Goal: Task Accomplishment & Management: Manage account settings

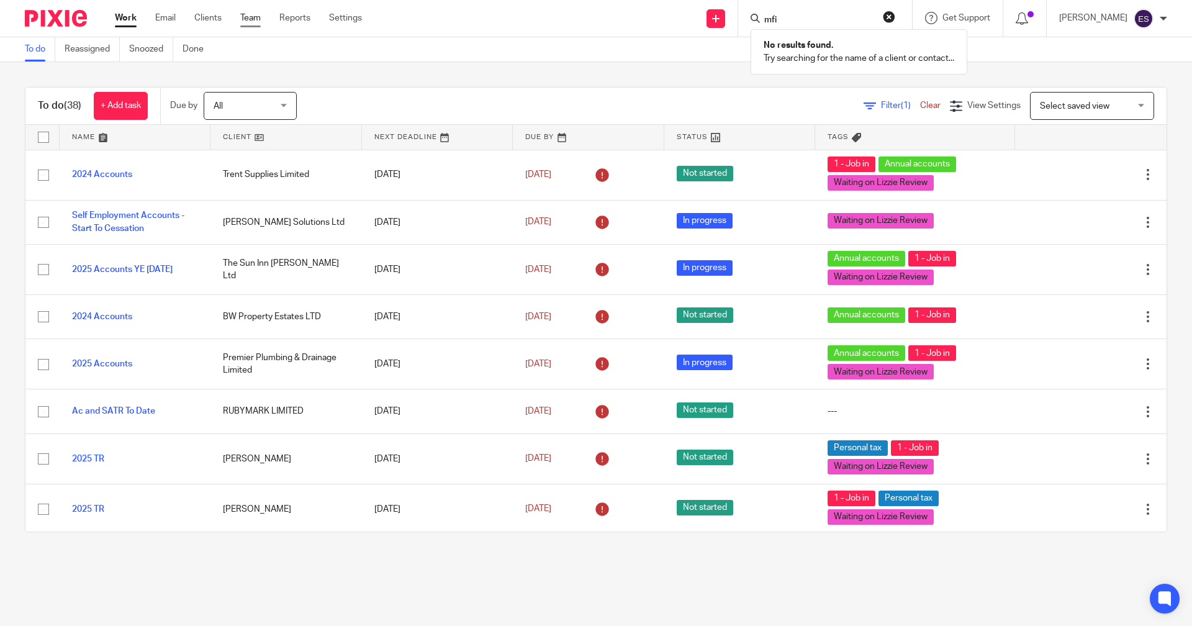
click at [257, 15] on link "Team" at bounding box center [250, 18] width 20 height 12
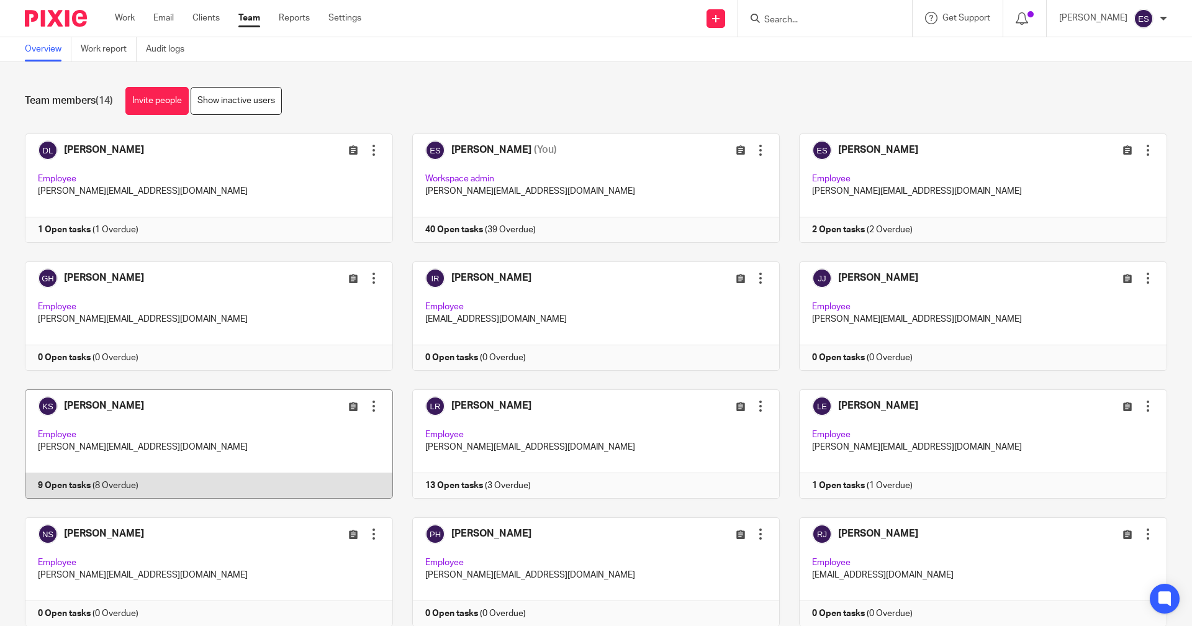
click at [157, 489] on link at bounding box center [200, 443] width 388 height 109
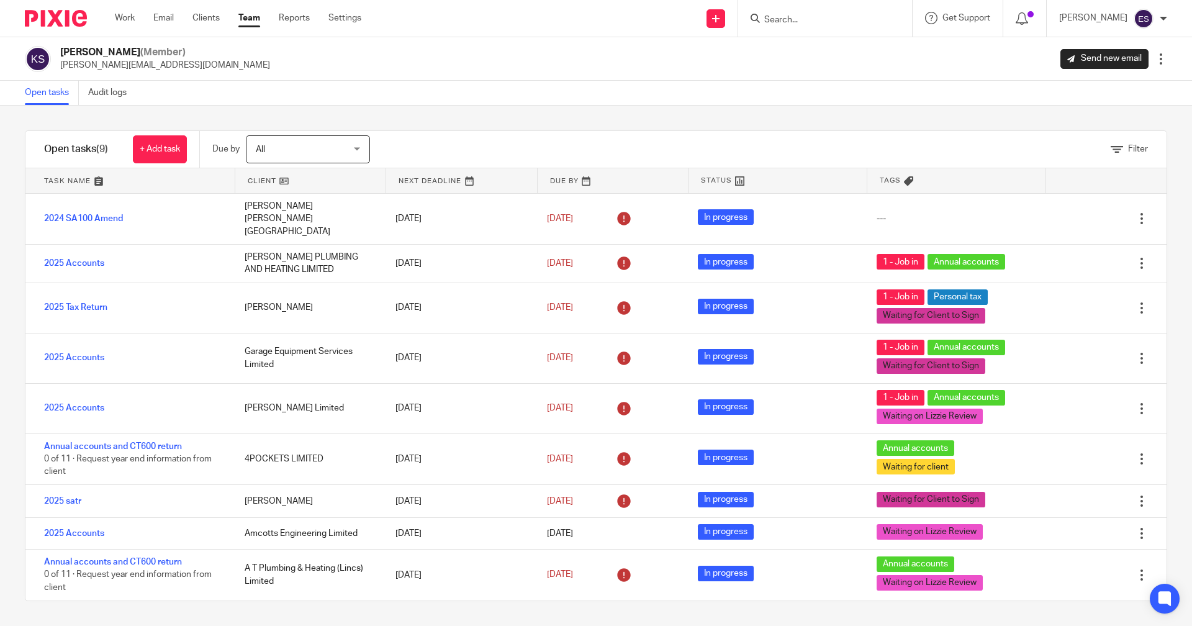
click at [1155, 62] on div at bounding box center [1161, 59] width 12 height 12
click at [1115, 109] on span "Transfer" at bounding box center [1112, 108] width 32 height 9
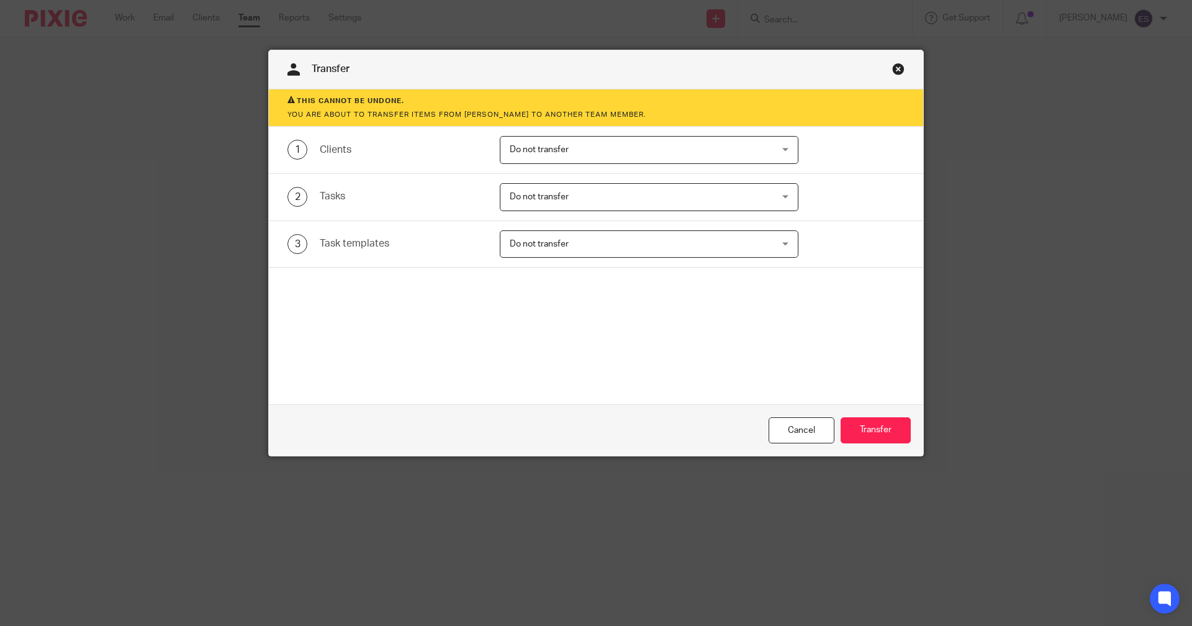
click at [555, 144] on span "Do not transfer" at bounding box center [625, 150] width 231 height 26
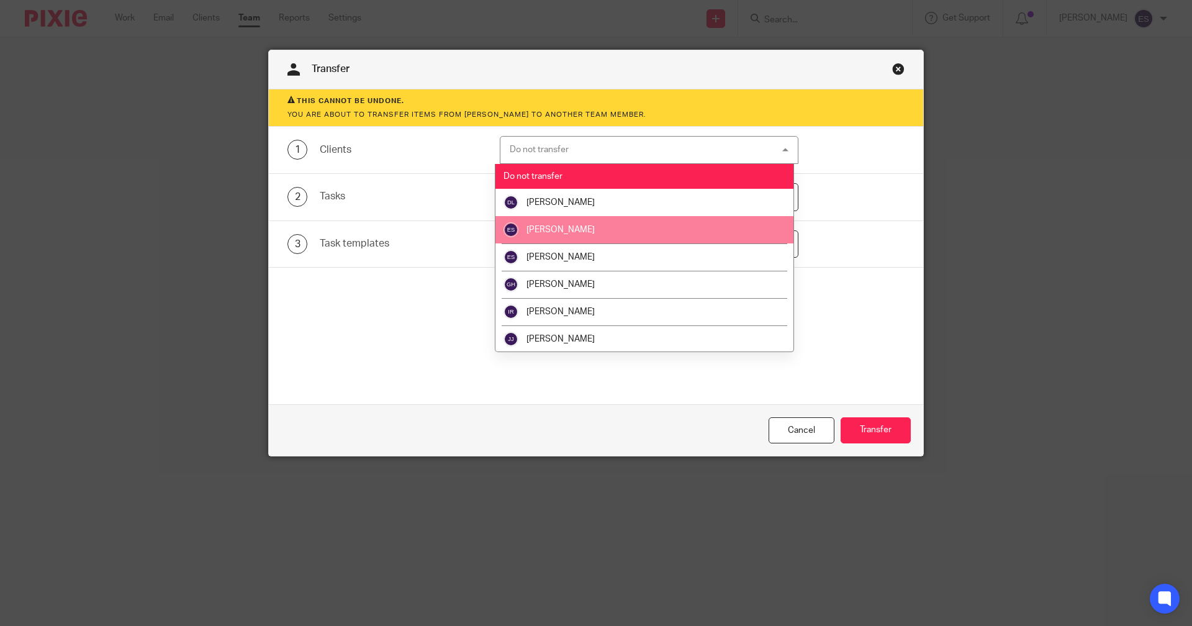
click at [548, 235] on li "[PERSON_NAME]" at bounding box center [644, 229] width 297 height 27
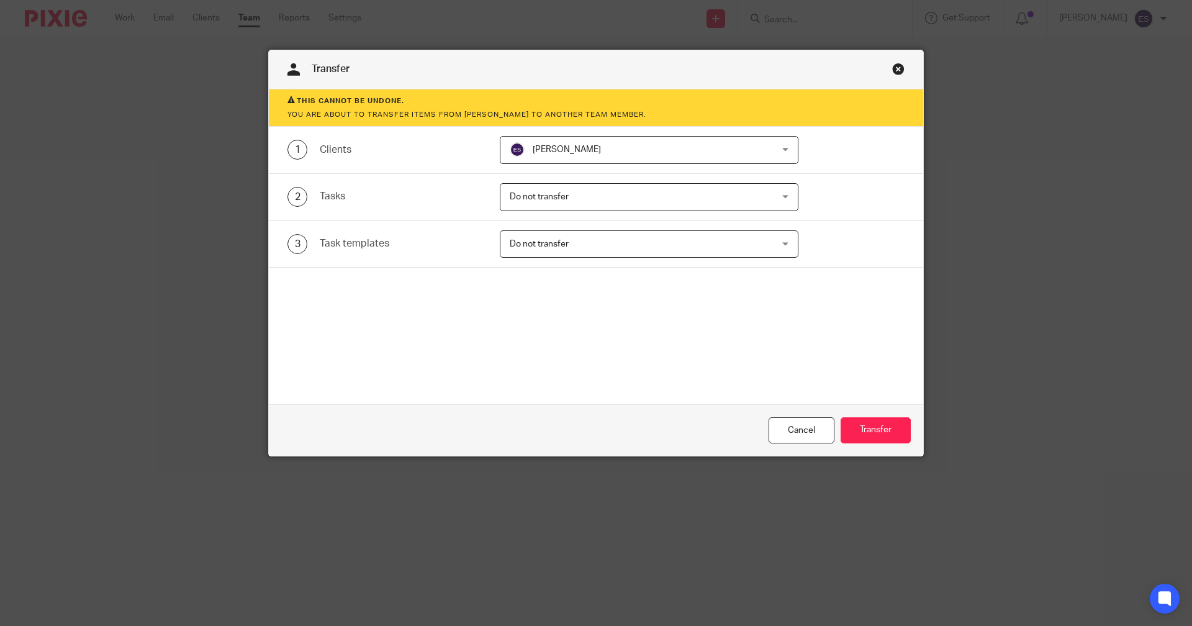
click at [551, 188] on span "Do not transfer" at bounding box center [625, 197] width 231 height 26
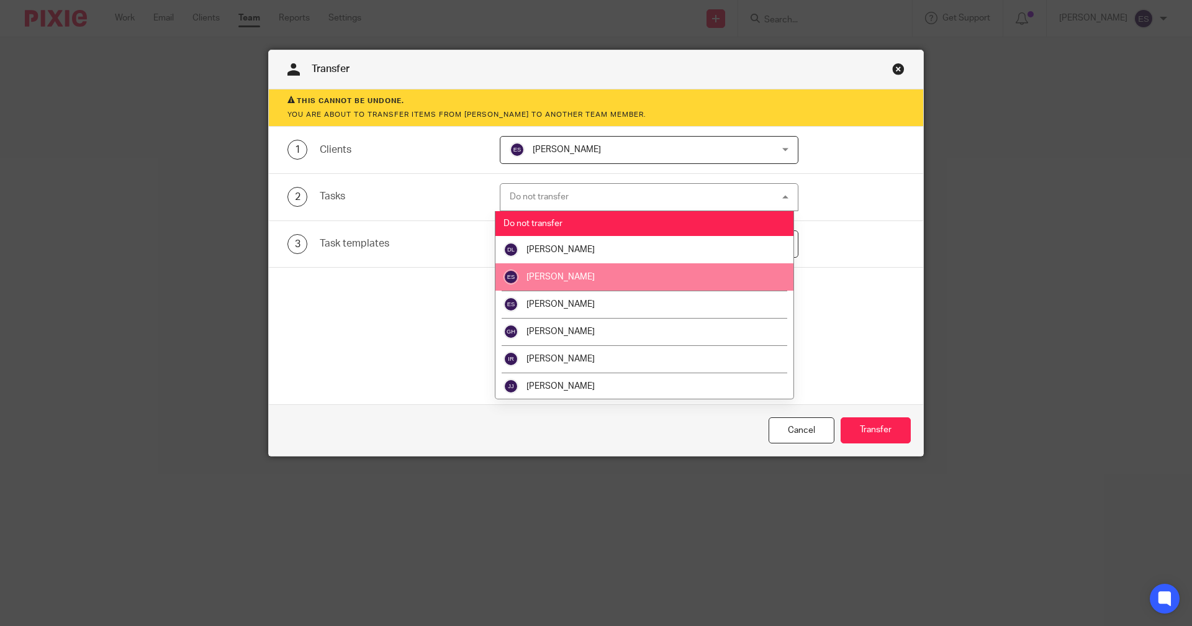
click at [550, 280] on span "[PERSON_NAME]" at bounding box center [561, 277] width 68 height 9
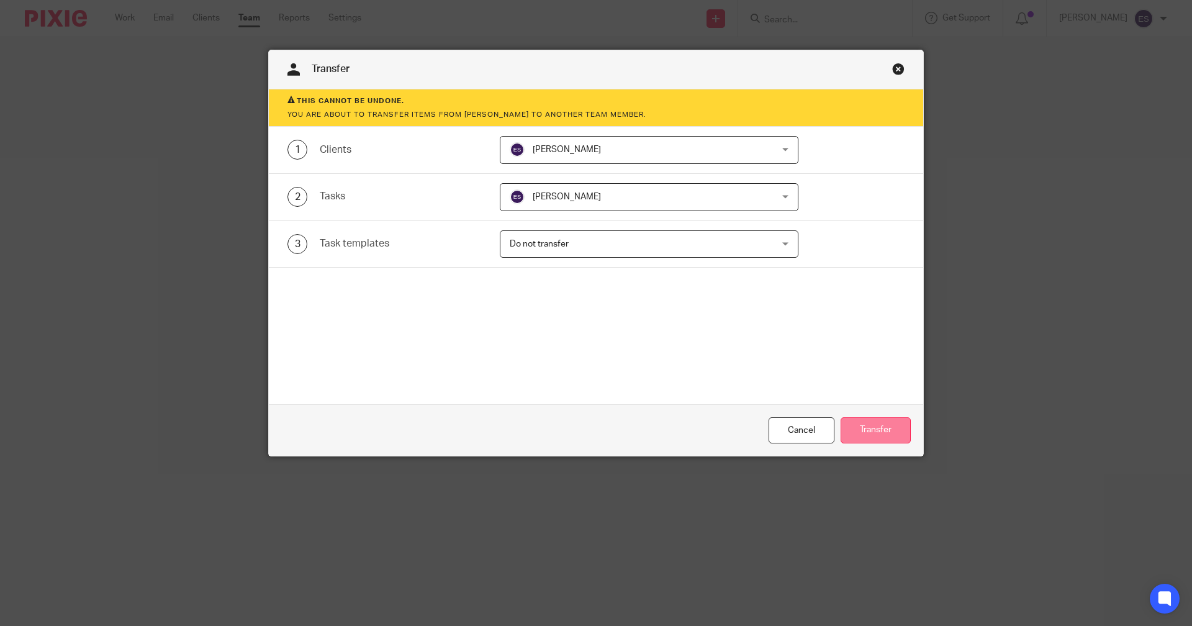
click at [856, 425] on button "Transfer" at bounding box center [876, 430] width 70 height 27
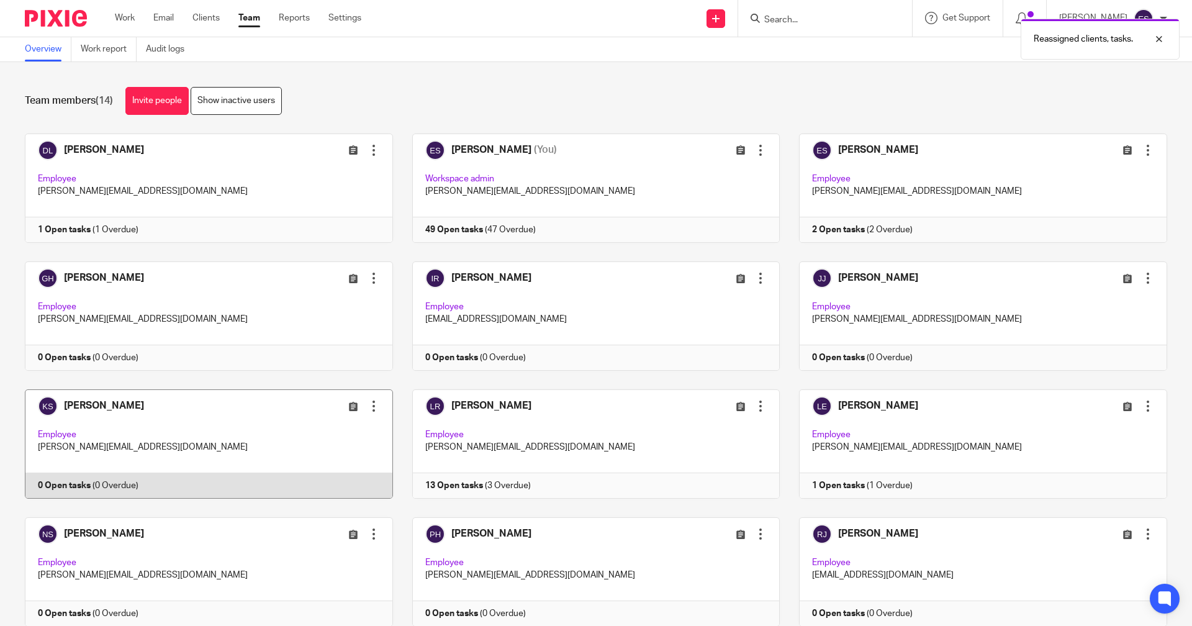
click at [299, 489] on link at bounding box center [200, 443] width 388 height 109
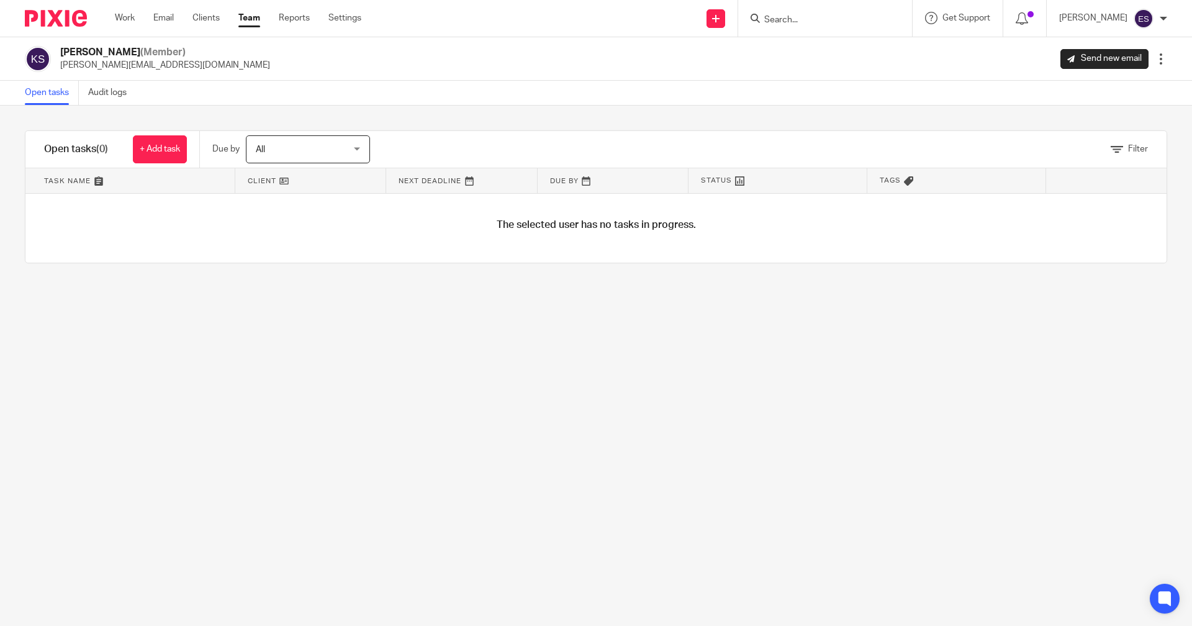
click at [1155, 58] on div at bounding box center [1161, 59] width 12 height 12
click at [1122, 129] on span "Deactivate user" at bounding box center [1126, 128] width 61 height 9
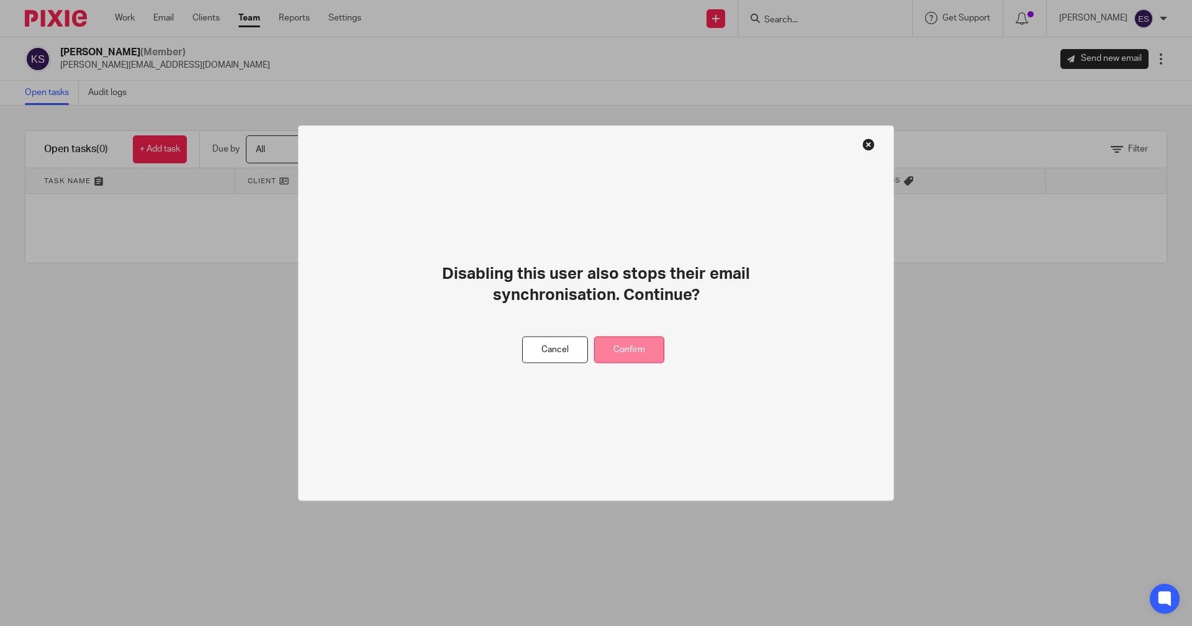
click at [617, 342] on button "Confirm" at bounding box center [629, 350] width 70 height 27
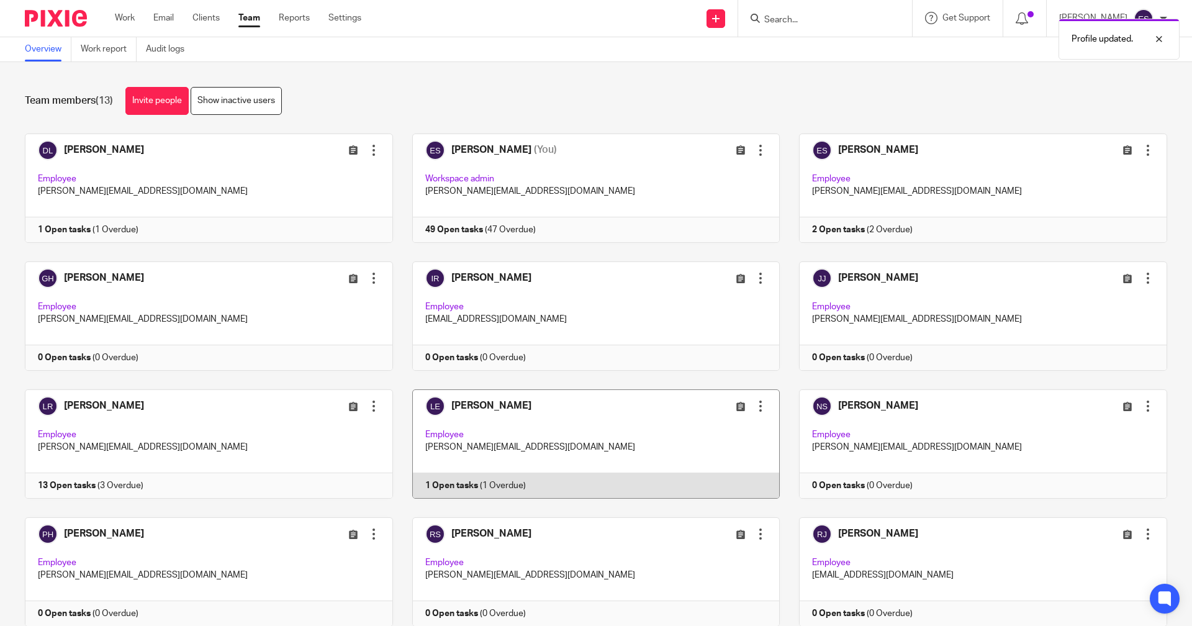
click at [510, 492] on link at bounding box center [587, 443] width 388 height 109
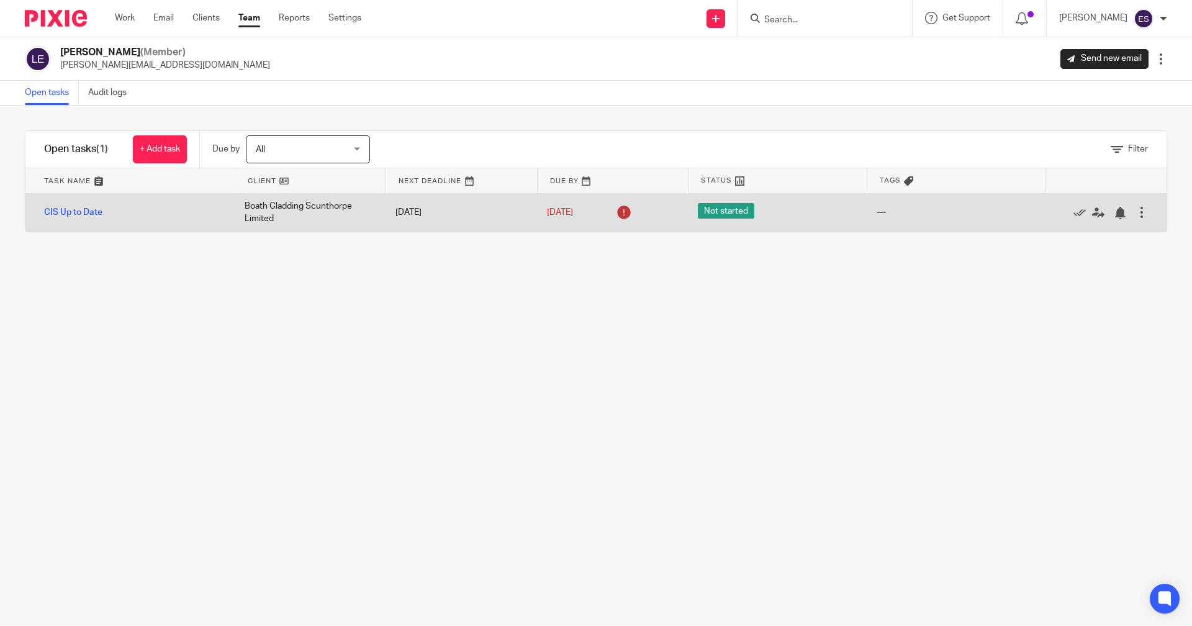
click at [1136, 209] on div at bounding box center [1142, 212] width 12 height 12
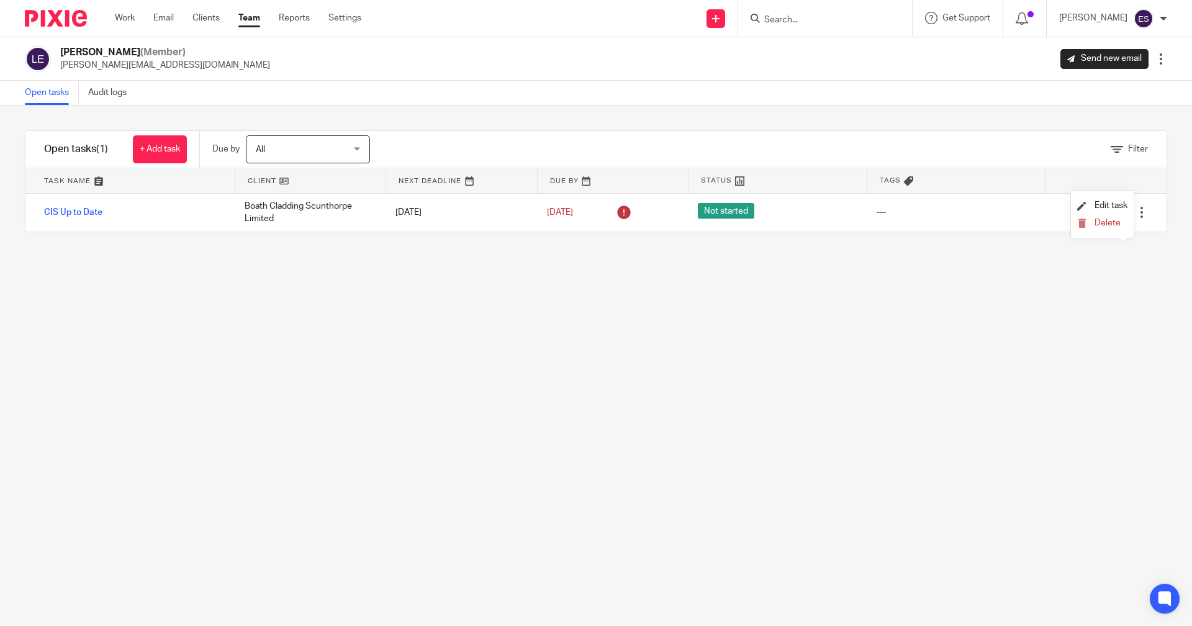
click at [987, 310] on div "Filter tasks Only show tasks matching all of these conditions 1 Client name Is …" at bounding box center [596, 366] width 1192 height 520
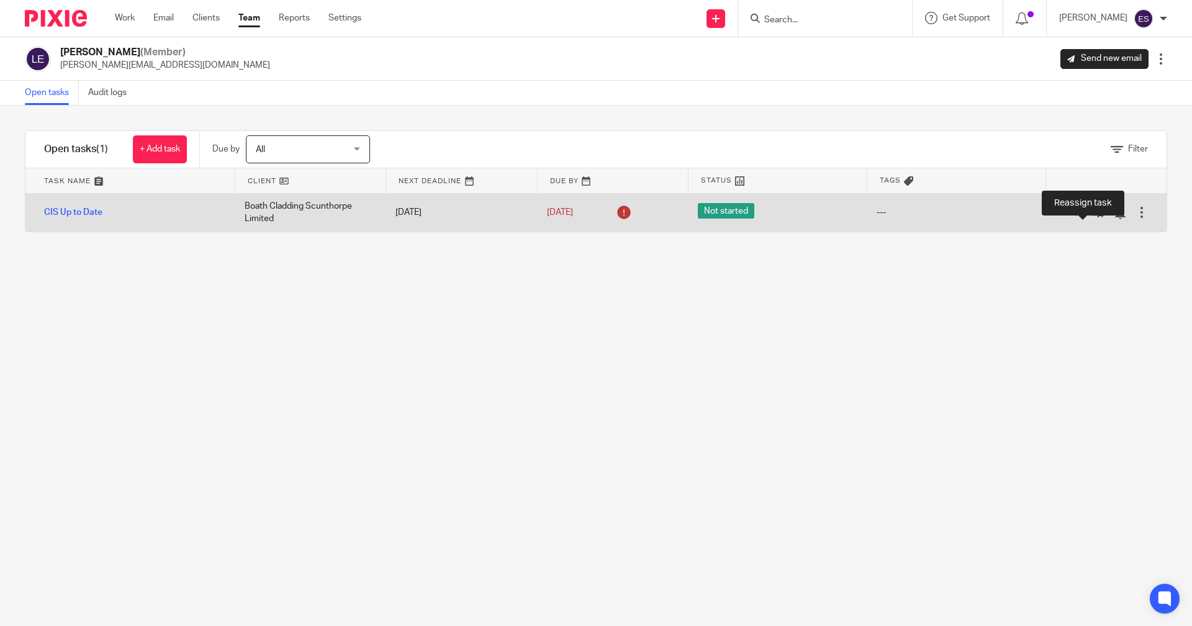
click at [1092, 213] on icon at bounding box center [1098, 213] width 12 height 12
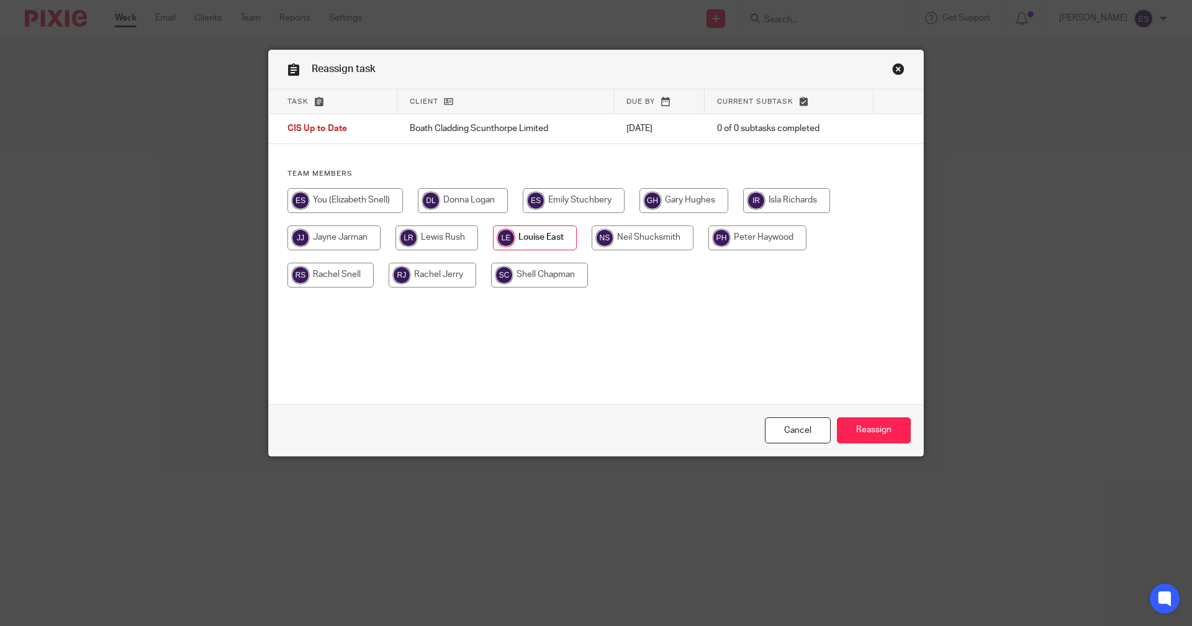
click at [566, 196] on input "radio" at bounding box center [574, 200] width 102 height 25
radio input "true"
click at [881, 437] on input "Reassign" at bounding box center [874, 430] width 74 height 27
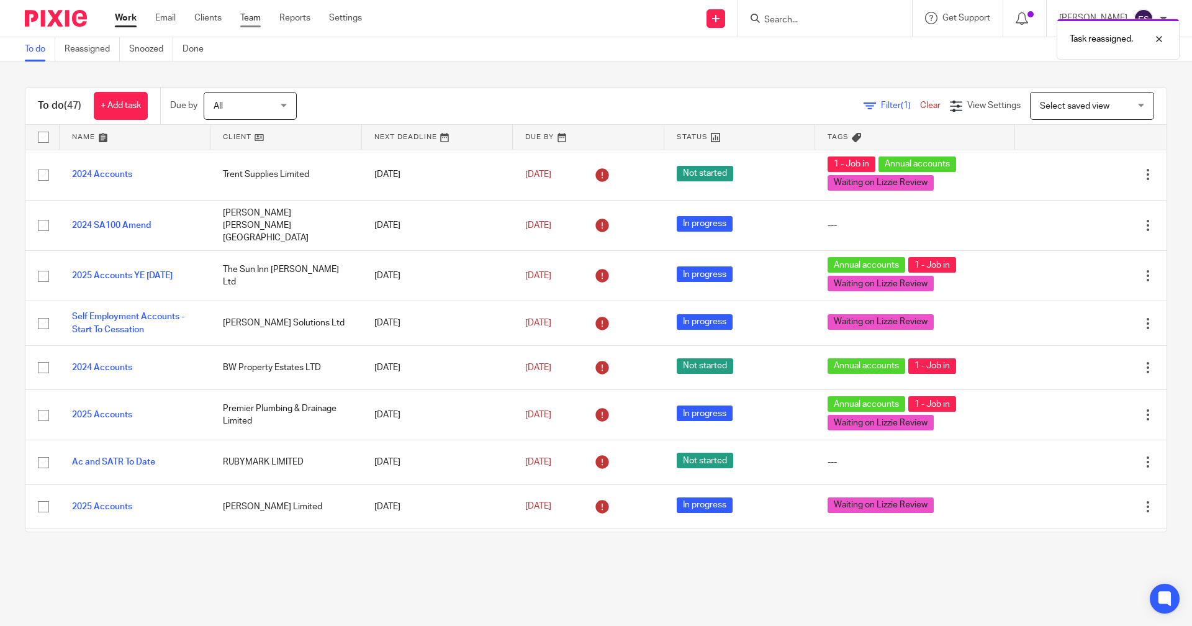
click at [252, 19] on link "Team" at bounding box center [250, 18] width 20 height 12
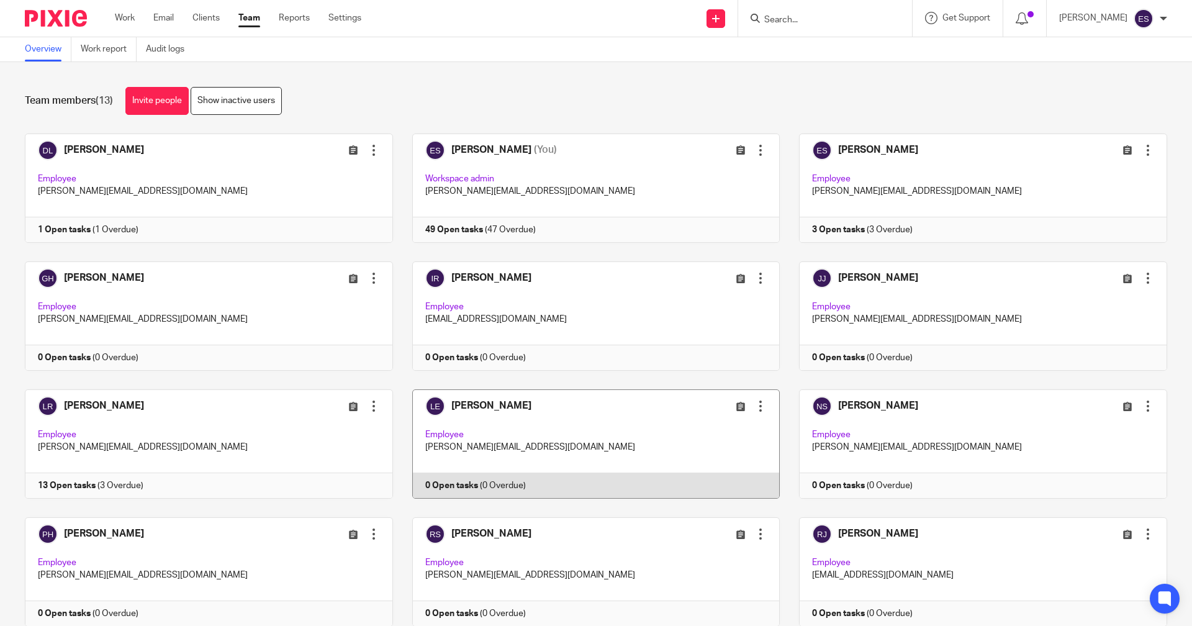
click at [470, 476] on link at bounding box center [587, 443] width 388 height 109
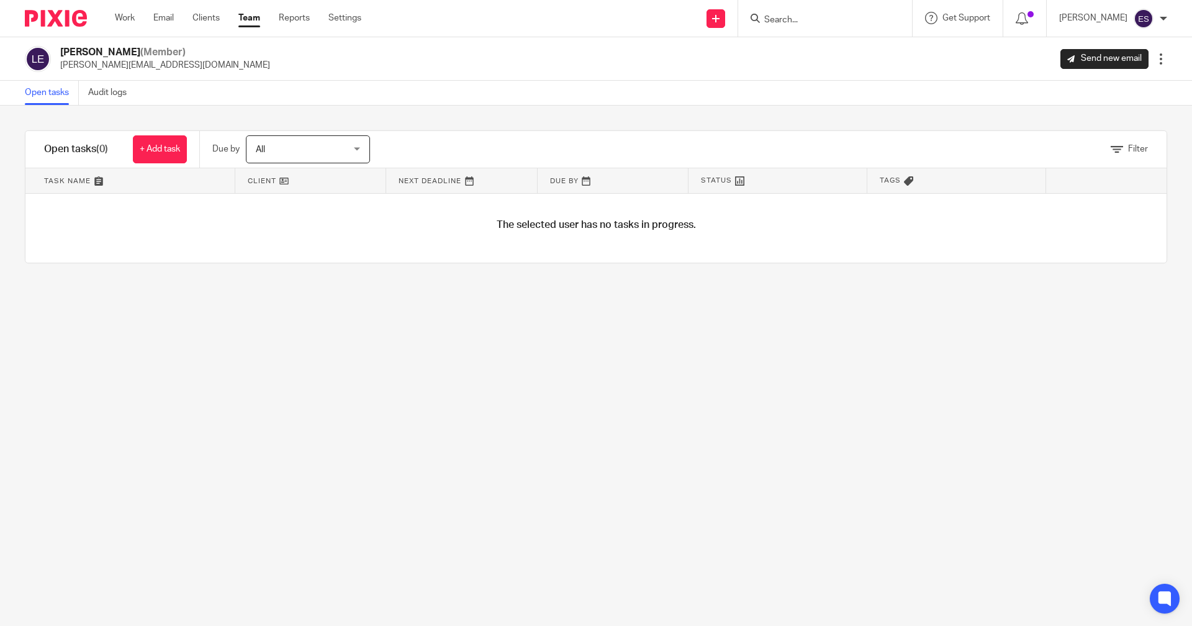
click at [1155, 55] on div at bounding box center [1161, 59] width 12 height 12
click at [1107, 130] on span "Deactivate user" at bounding box center [1126, 128] width 61 height 9
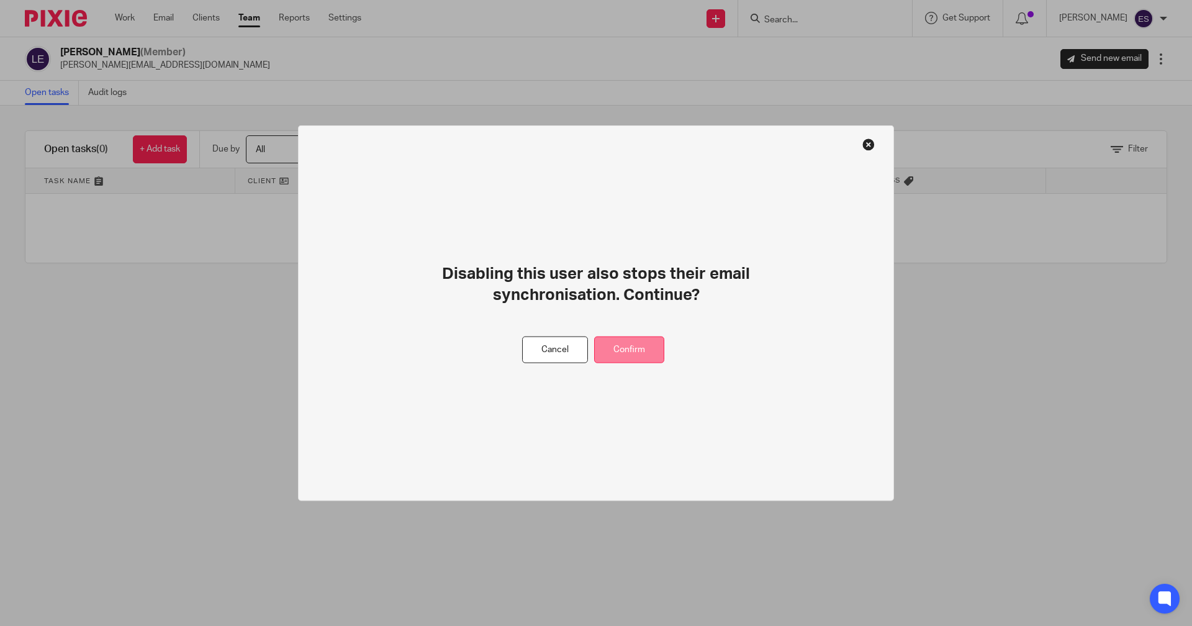
click at [606, 358] on button "Confirm" at bounding box center [629, 350] width 70 height 27
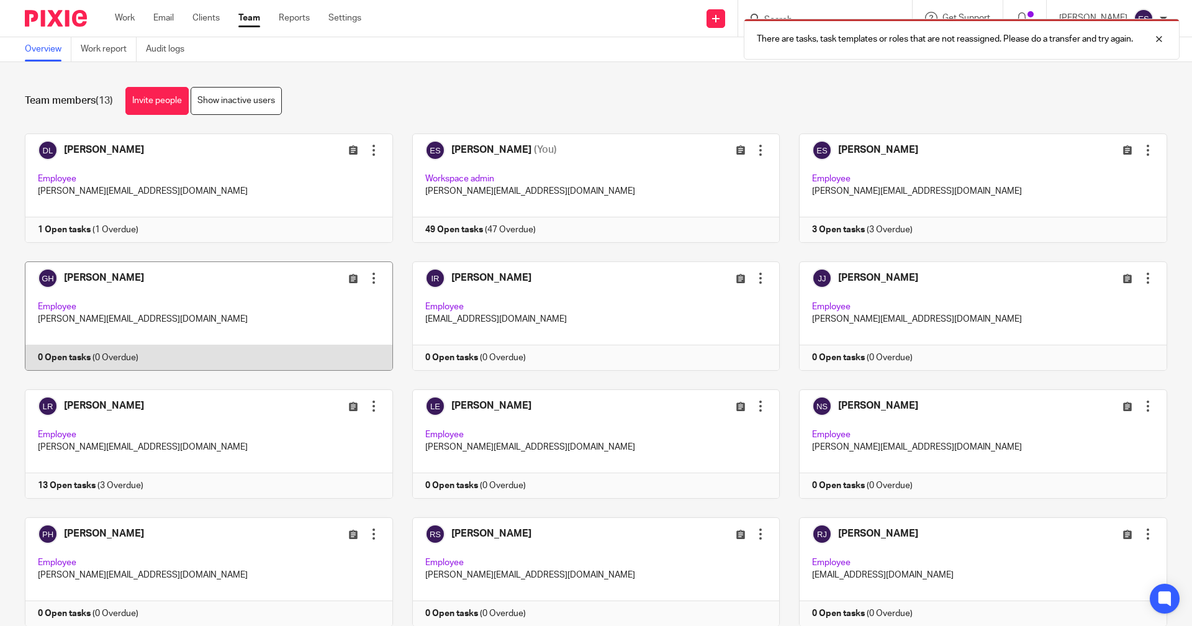
click at [368, 275] on div at bounding box center [374, 278] width 12 height 12
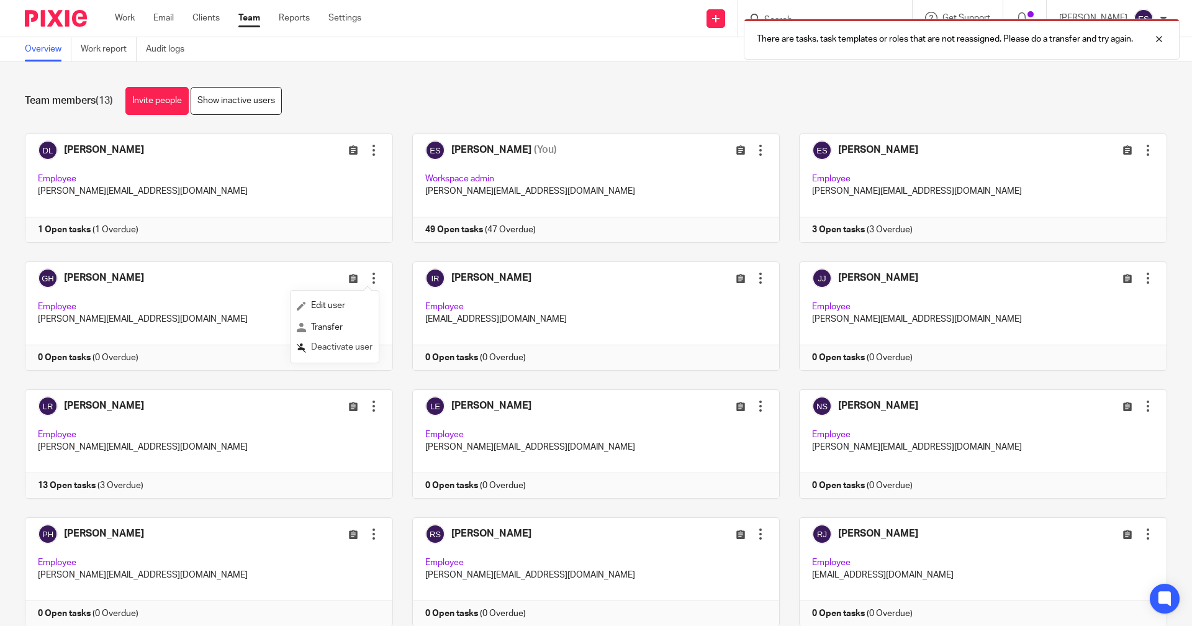
click at [346, 343] on span "Deactivate user" at bounding box center [341, 347] width 61 height 9
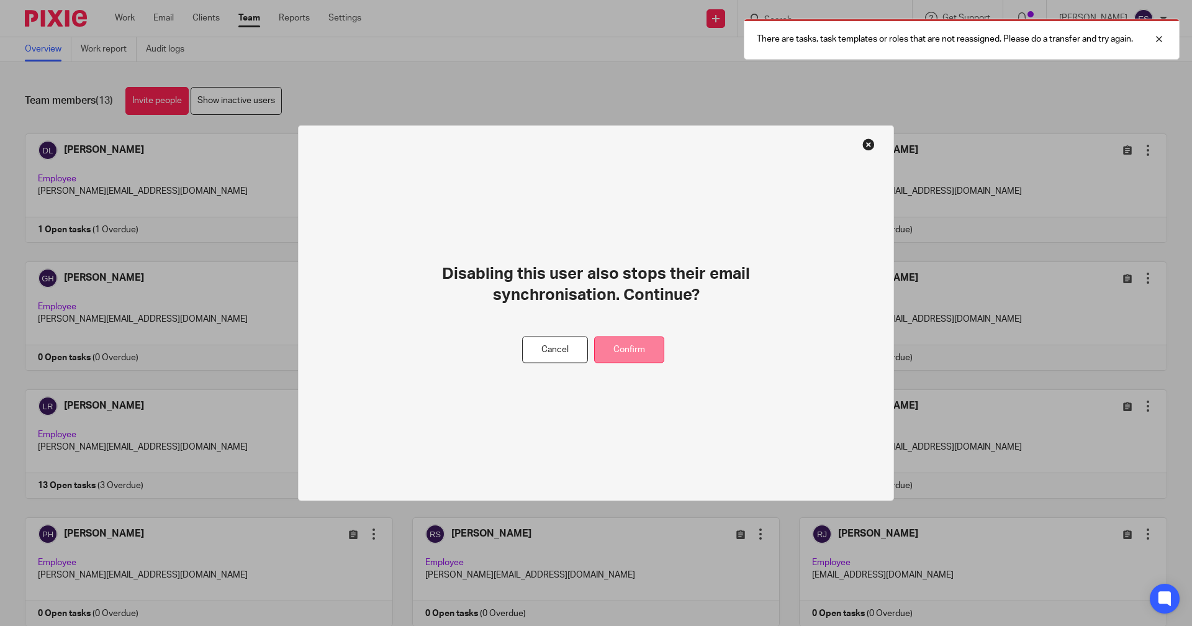
click at [640, 346] on button "Confirm" at bounding box center [629, 350] width 70 height 27
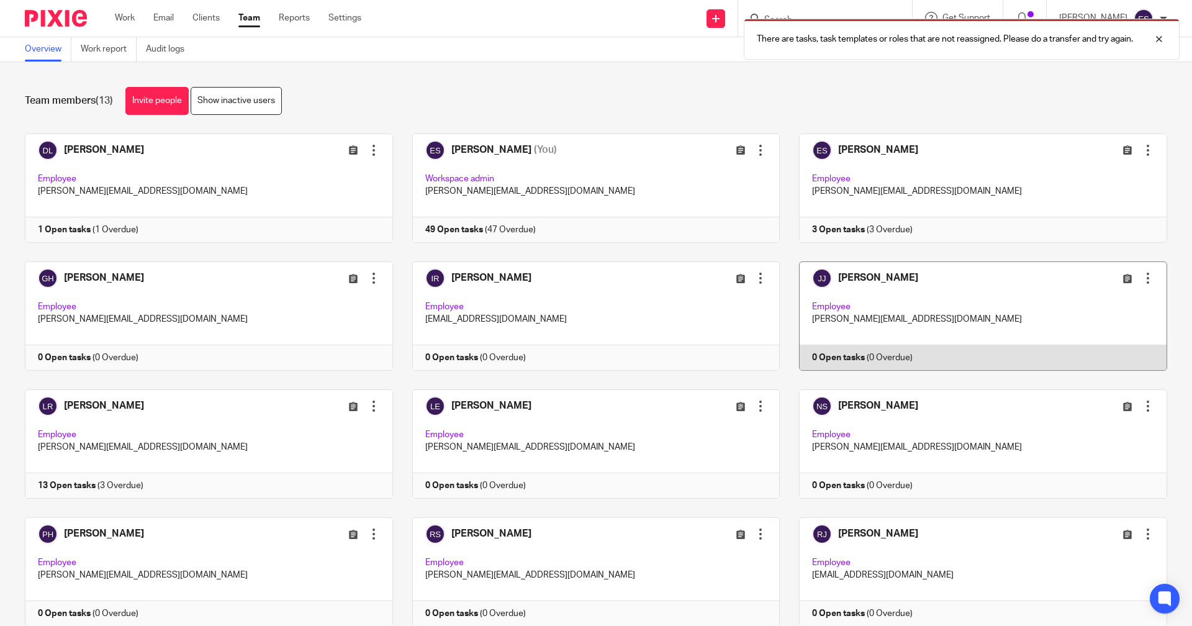
click at [1142, 280] on div at bounding box center [1148, 278] width 12 height 12
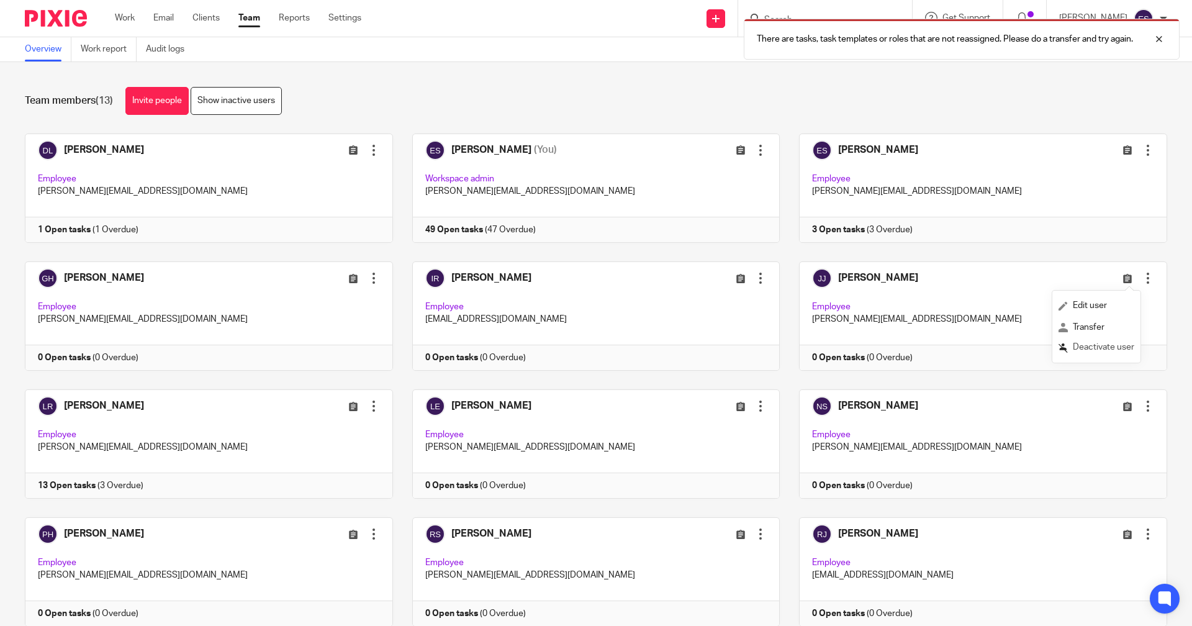
click at [1079, 345] on span "Deactivate user" at bounding box center [1103, 347] width 61 height 9
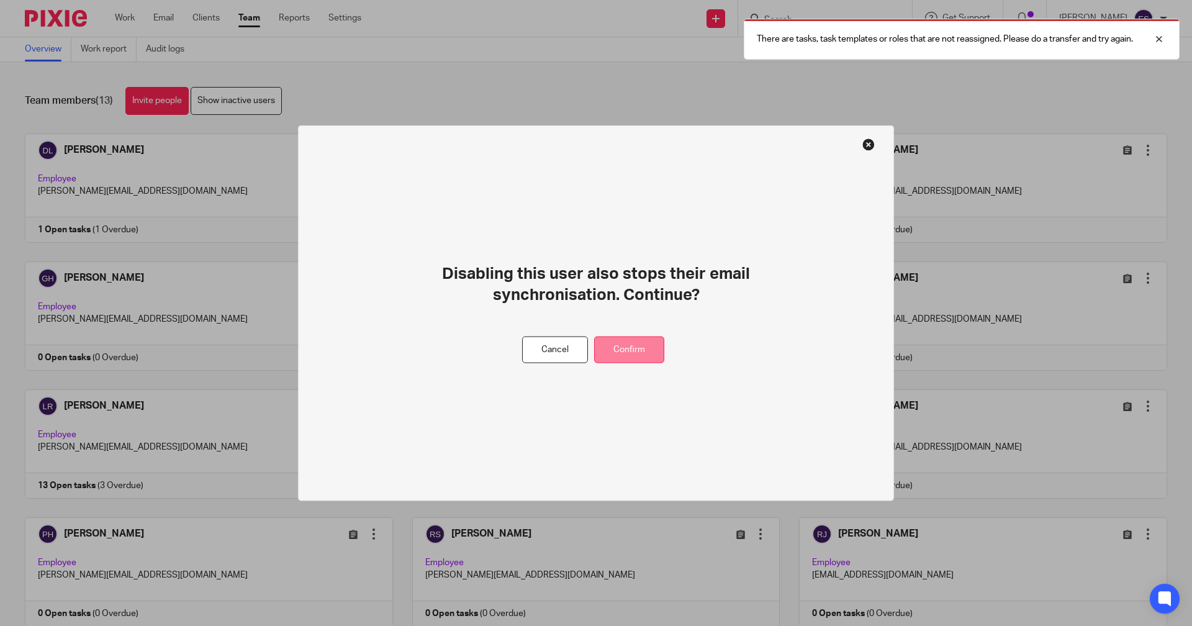
click at [637, 343] on button "Confirm" at bounding box center [629, 350] width 70 height 27
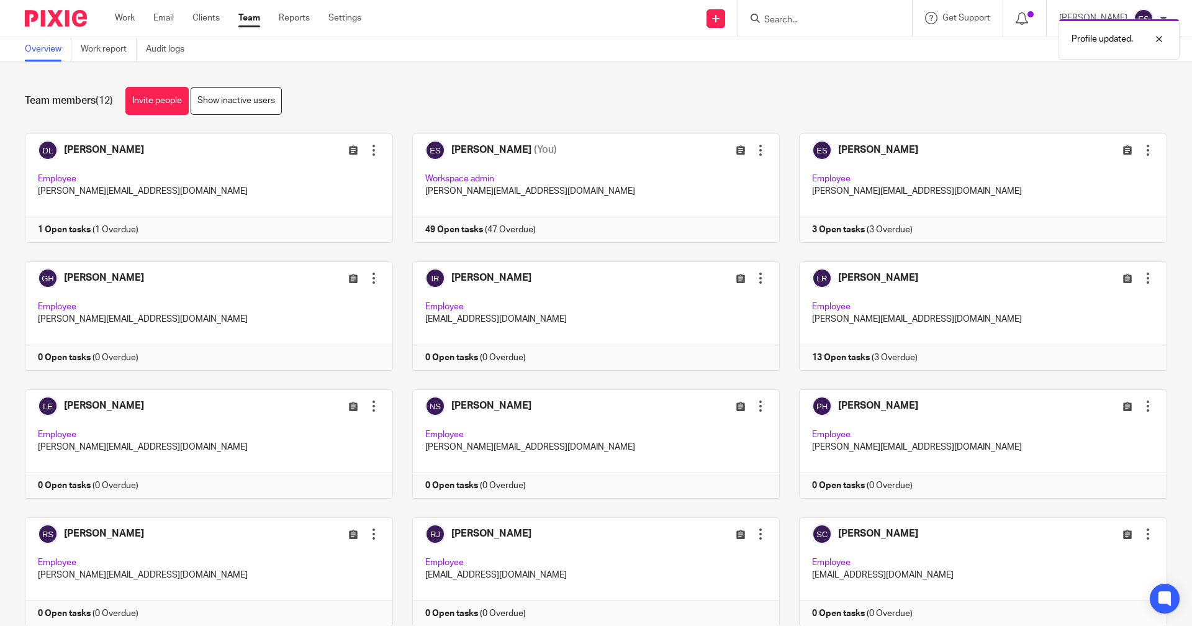
click at [83, 355] on link at bounding box center [200, 315] width 388 height 109
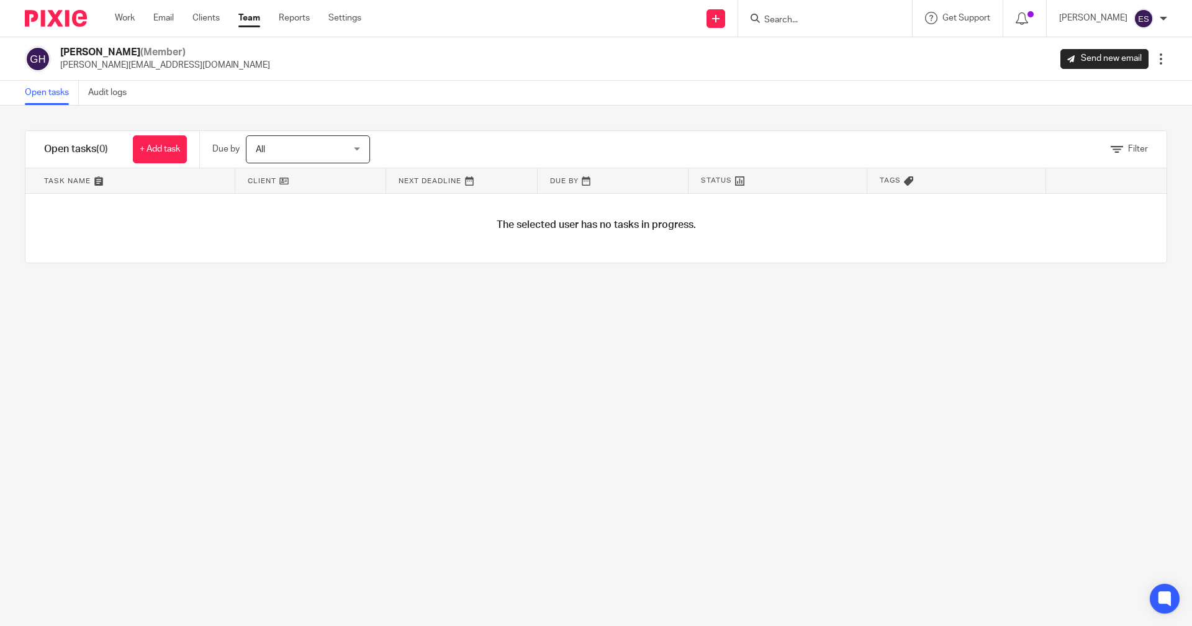
click at [1155, 60] on div at bounding box center [1161, 59] width 12 height 12
click at [1117, 110] on span "Transfer" at bounding box center [1112, 108] width 32 height 9
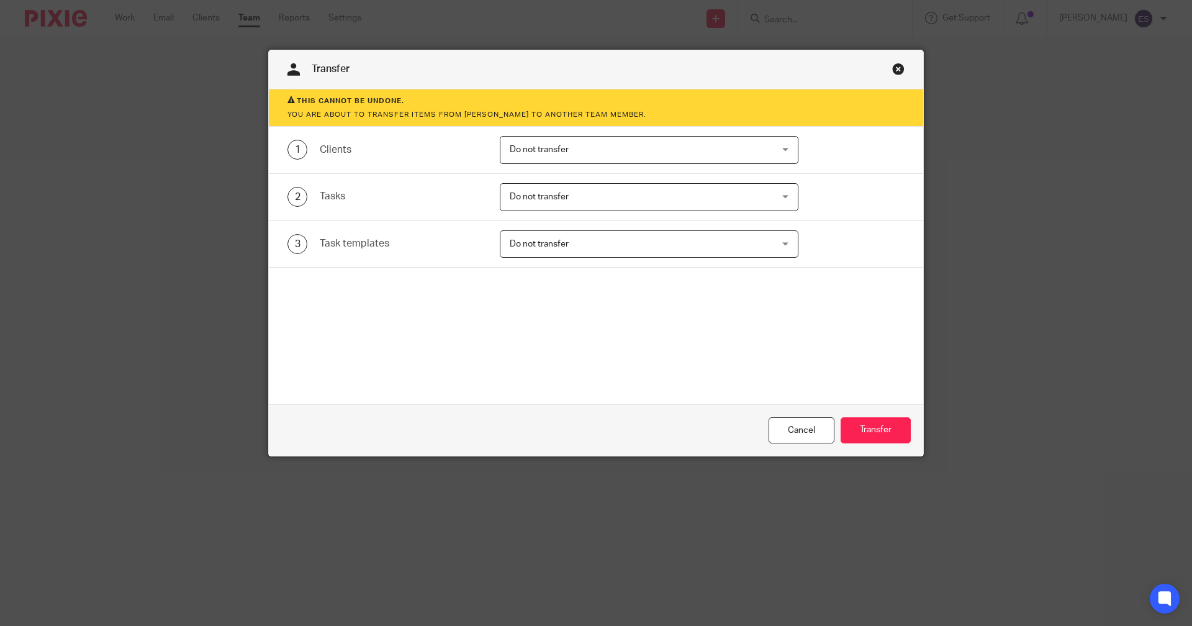
click at [543, 143] on span "Do not transfer" at bounding box center [625, 150] width 231 height 26
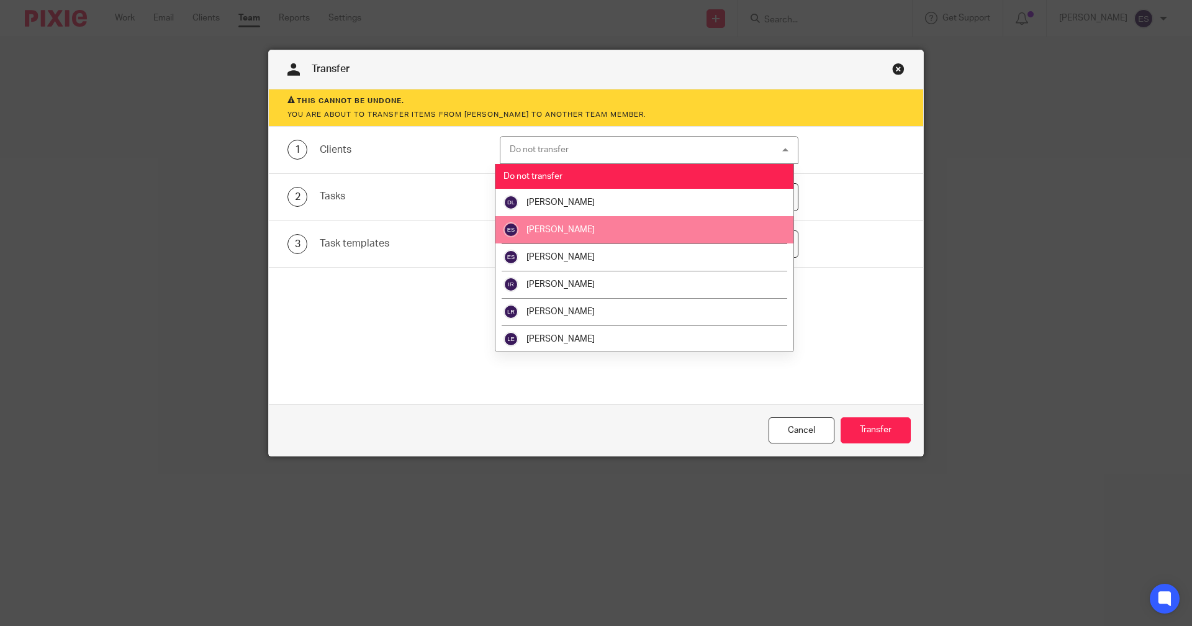
click at [546, 220] on li "[PERSON_NAME]" at bounding box center [644, 229] width 297 height 27
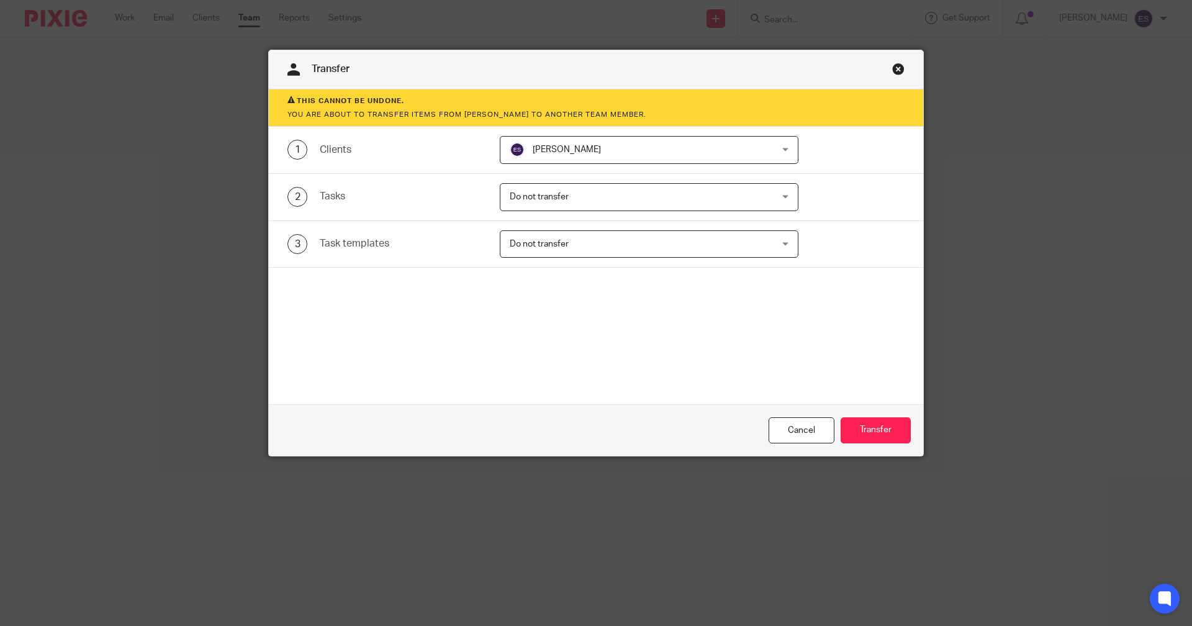
click at [560, 197] on span "Do not transfer" at bounding box center [539, 197] width 59 height 9
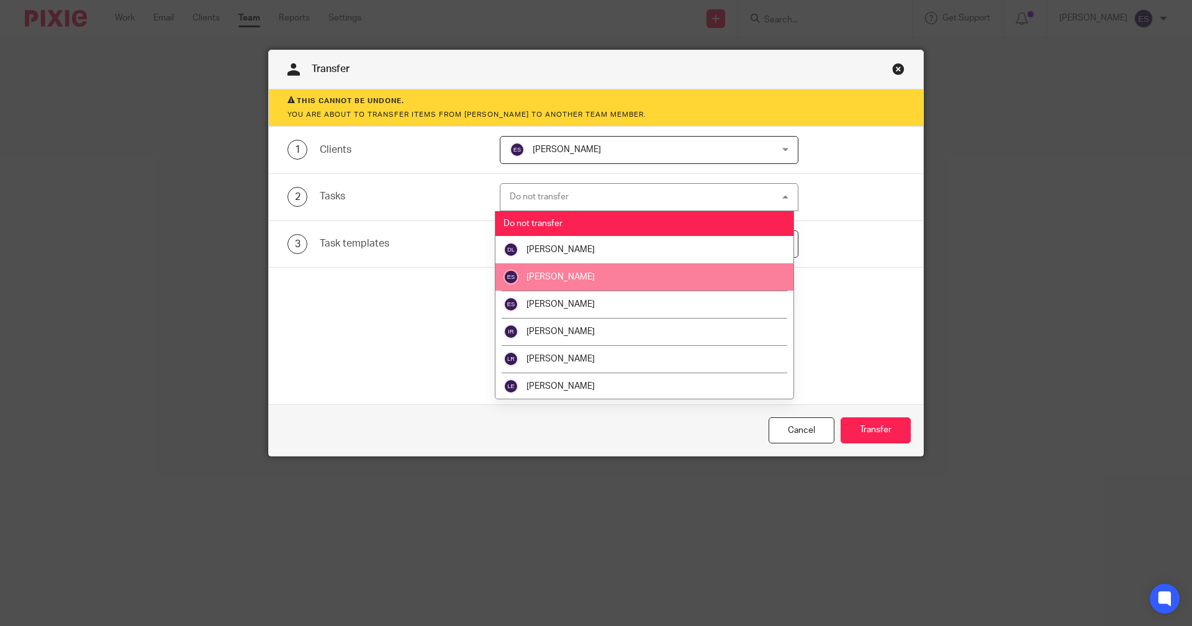
click at [550, 271] on li "[PERSON_NAME]" at bounding box center [644, 276] width 297 height 27
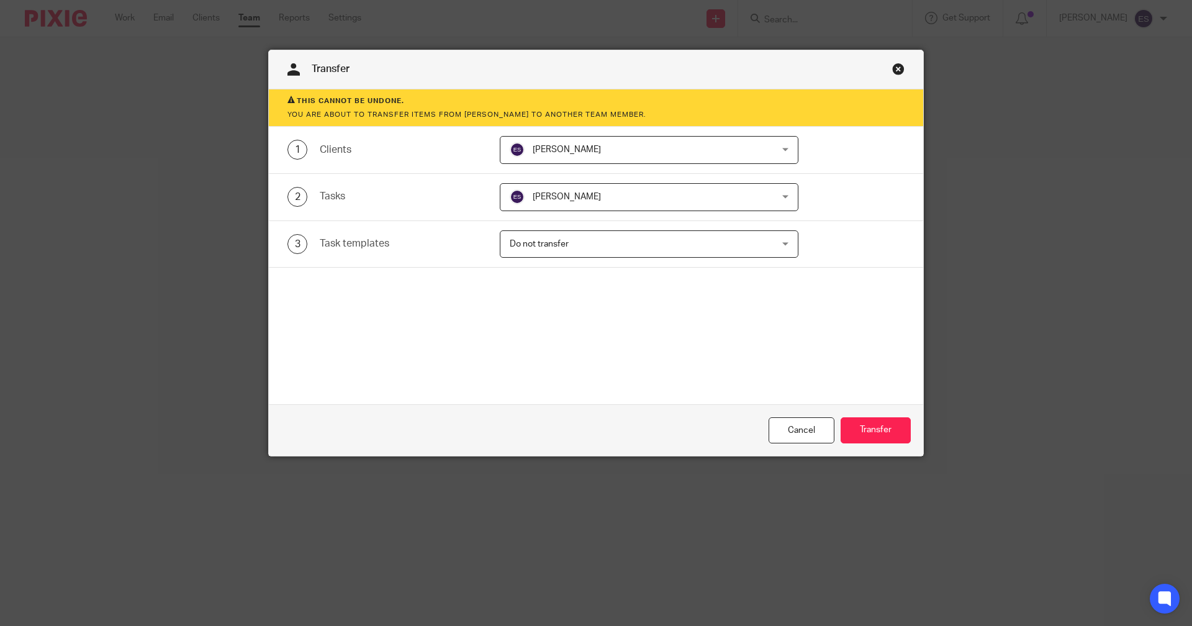
click at [560, 240] on span "Do not transfer" at bounding box center [539, 244] width 59 height 9
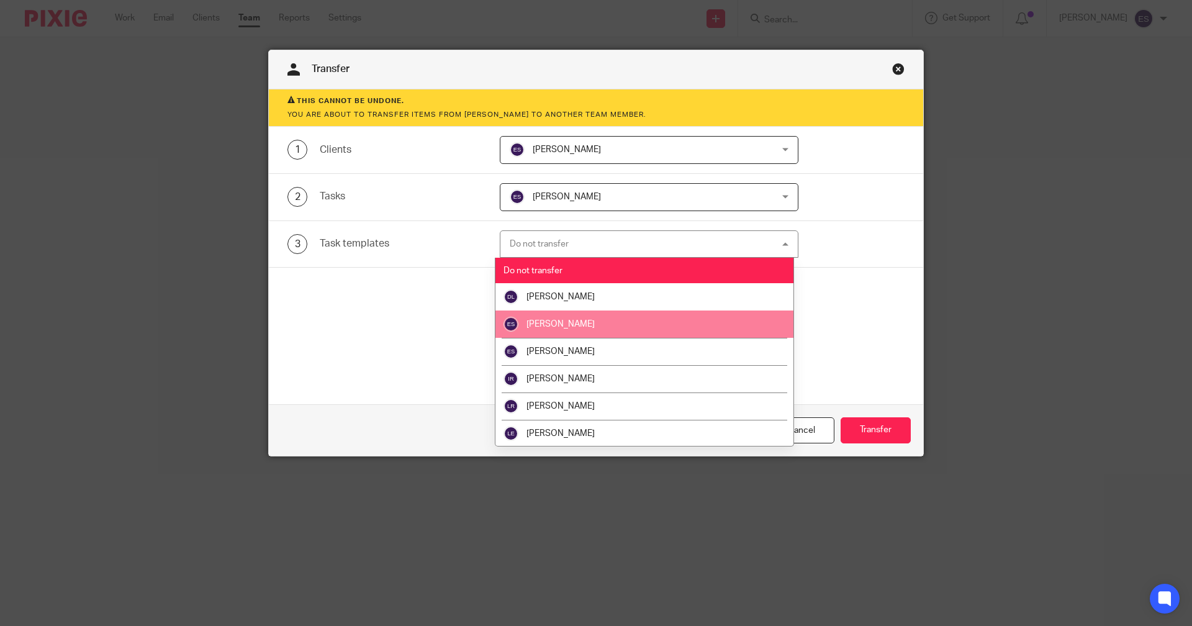
click at [553, 321] on span "[PERSON_NAME]" at bounding box center [561, 324] width 68 height 9
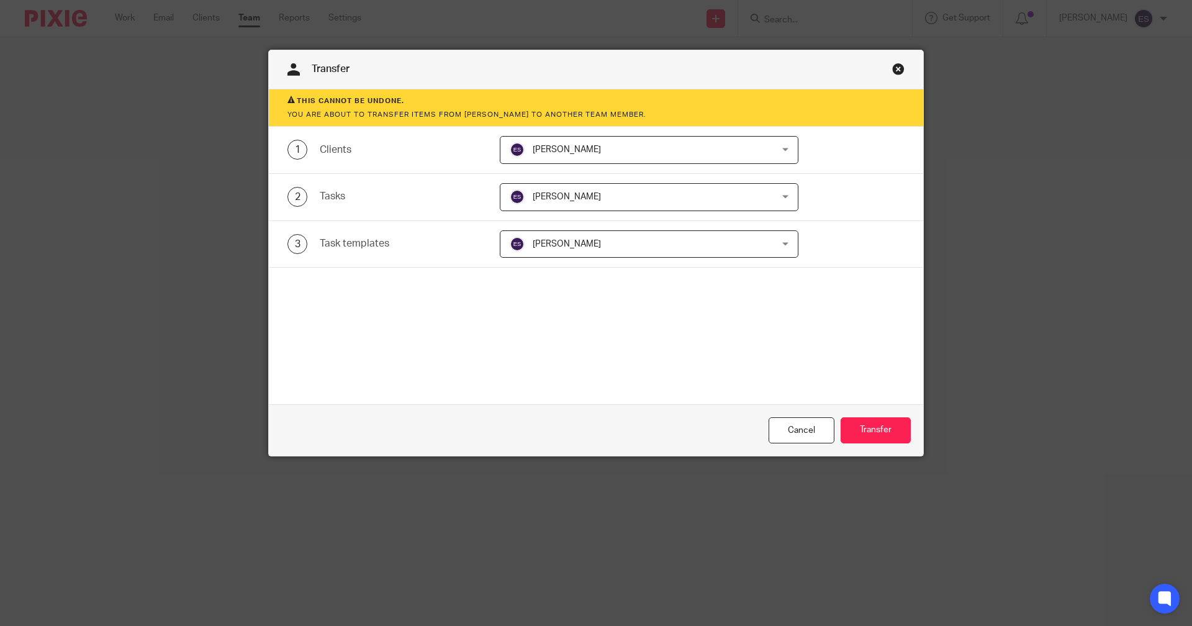
click at [925, 428] on div "Transfer This cannot be undone. You are about to transfer items from Gary Hughe…" at bounding box center [596, 313] width 1192 height 626
click at [892, 425] on button "Transfer" at bounding box center [876, 430] width 70 height 27
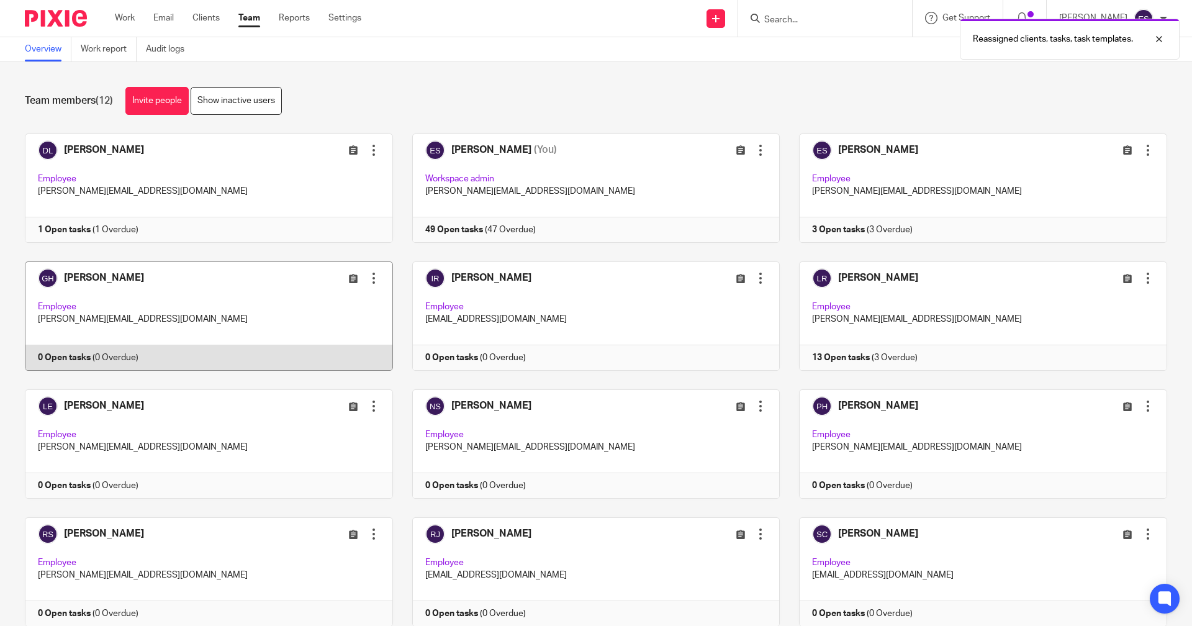
click at [370, 278] on div at bounding box center [374, 278] width 12 height 12
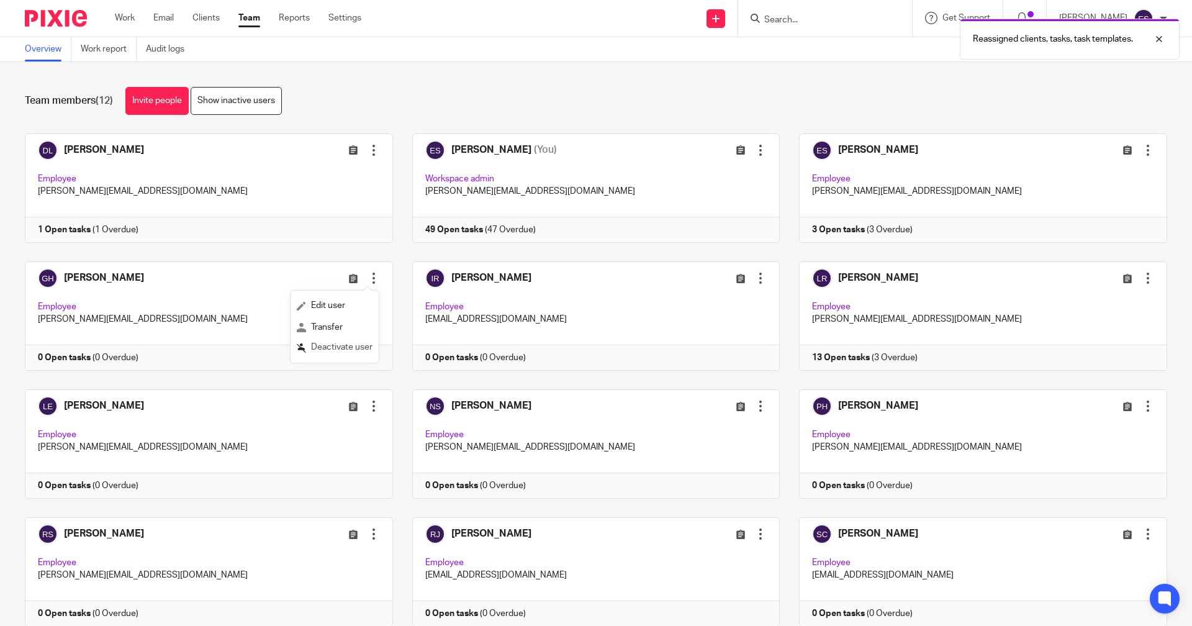
click at [362, 347] on span "Deactivate user" at bounding box center [341, 347] width 61 height 9
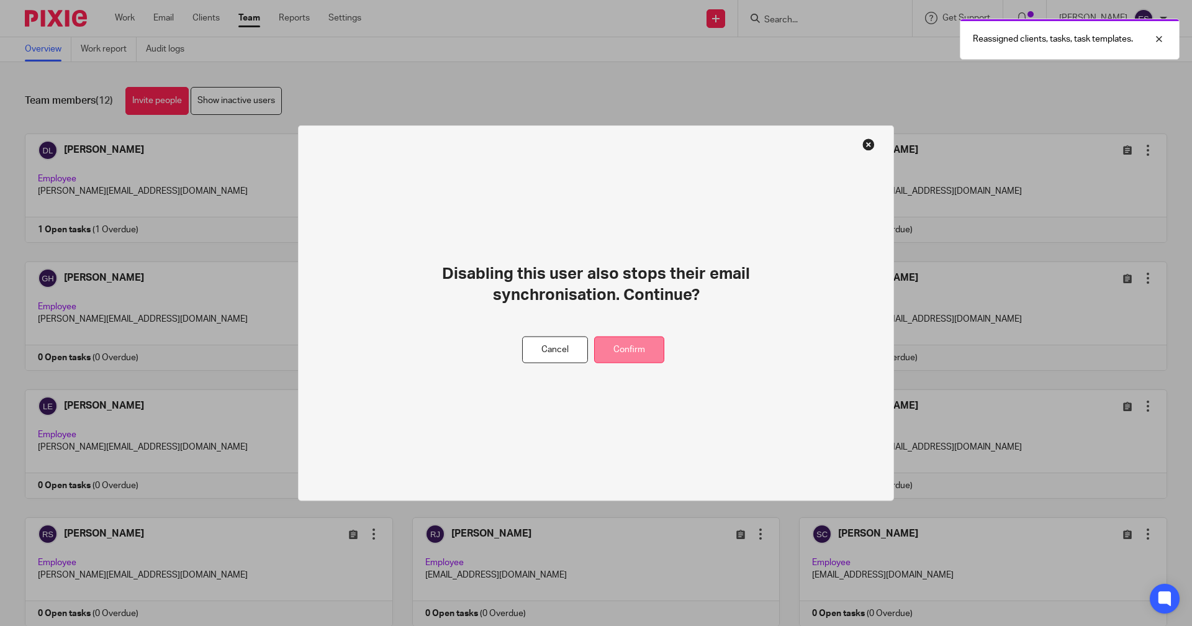
click at [629, 354] on button "Confirm" at bounding box center [629, 350] width 70 height 27
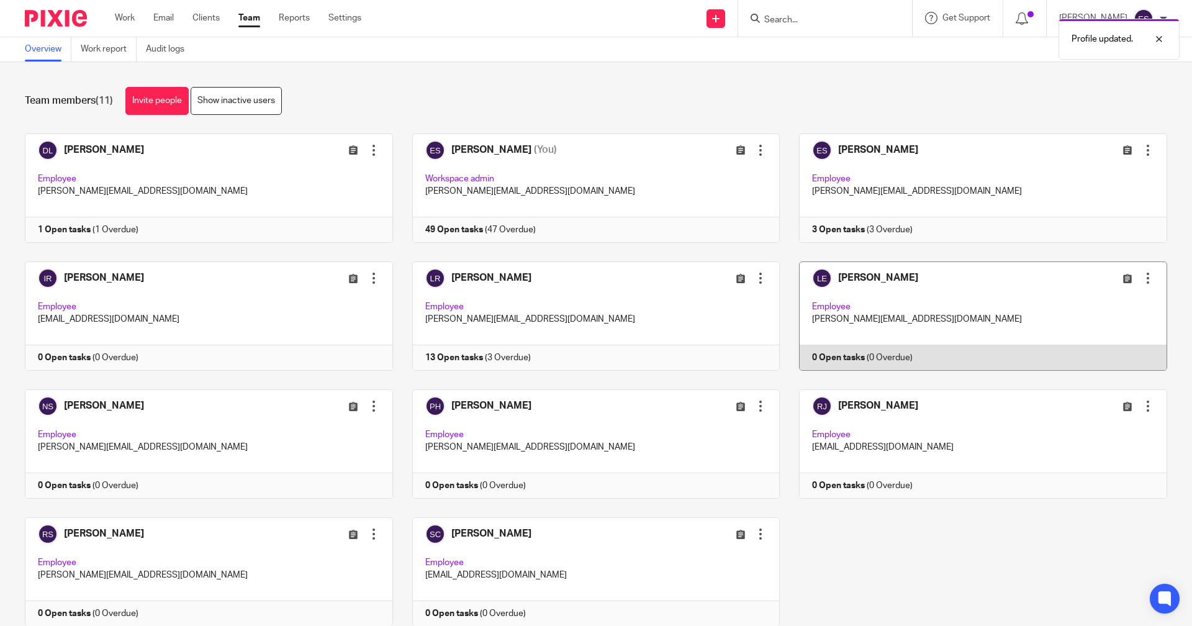
click at [1142, 278] on div at bounding box center [1148, 278] width 12 height 12
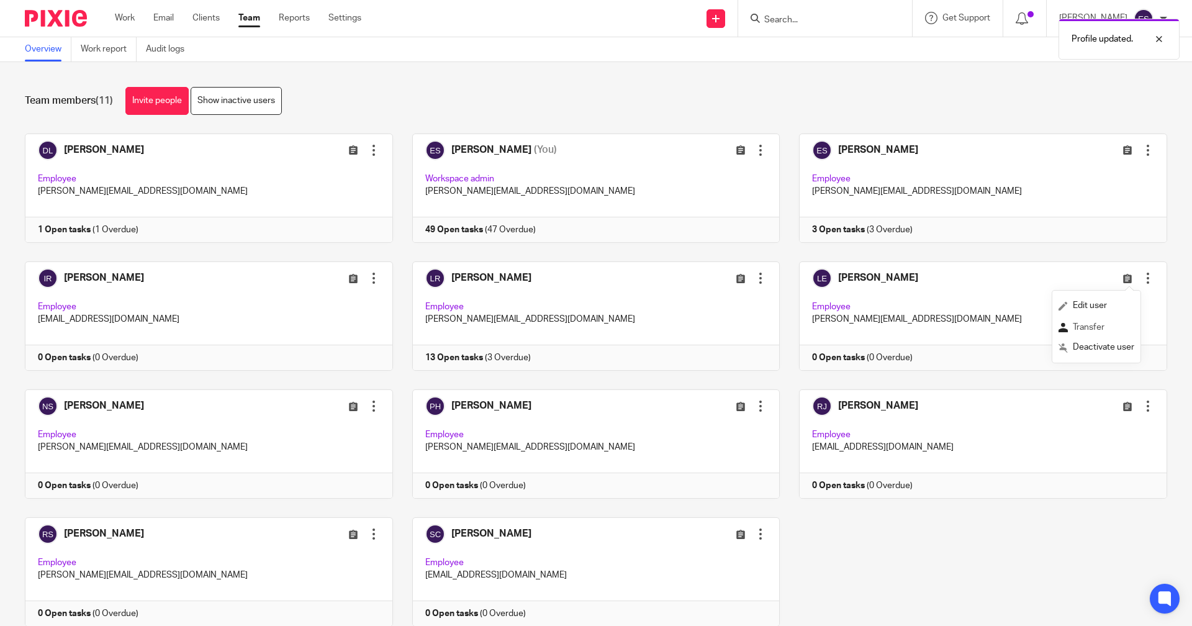
click at [1094, 331] on span "Transfer" at bounding box center [1089, 327] width 32 height 9
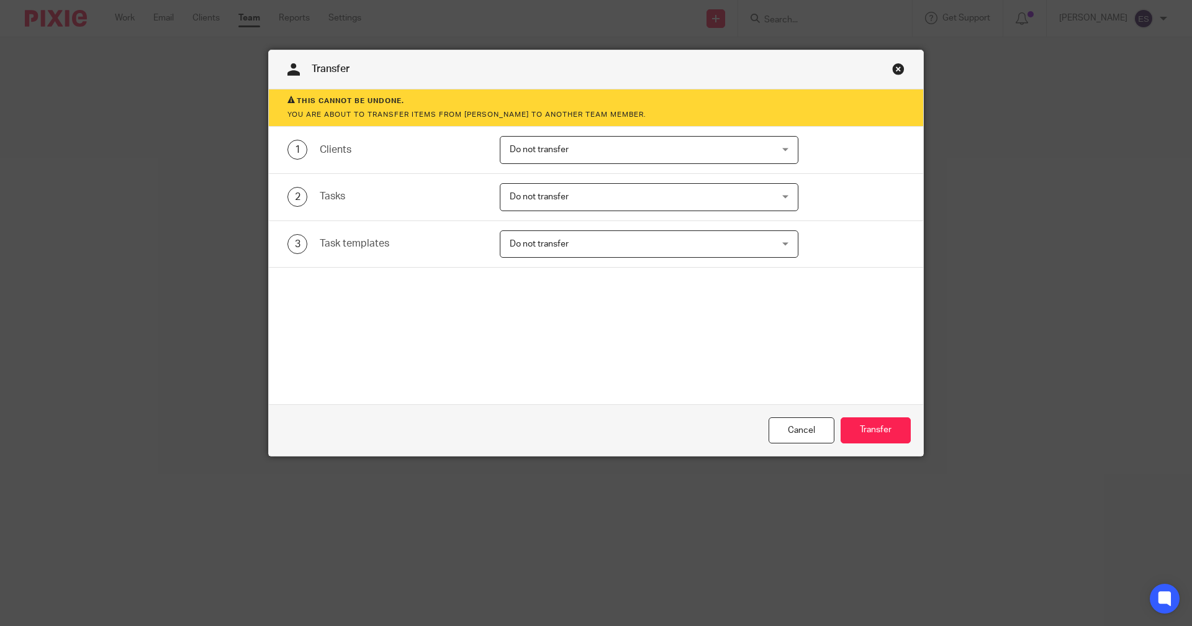
click at [603, 132] on div "1 Clients Do not transfer Do not transfer Do not transfer Donna Logan Elizabeth…" at bounding box center [596, 150] width 655 height 47
click at [599, 153] on span "Do not transfer" at bounding box center [625, 150] width 231 height 26
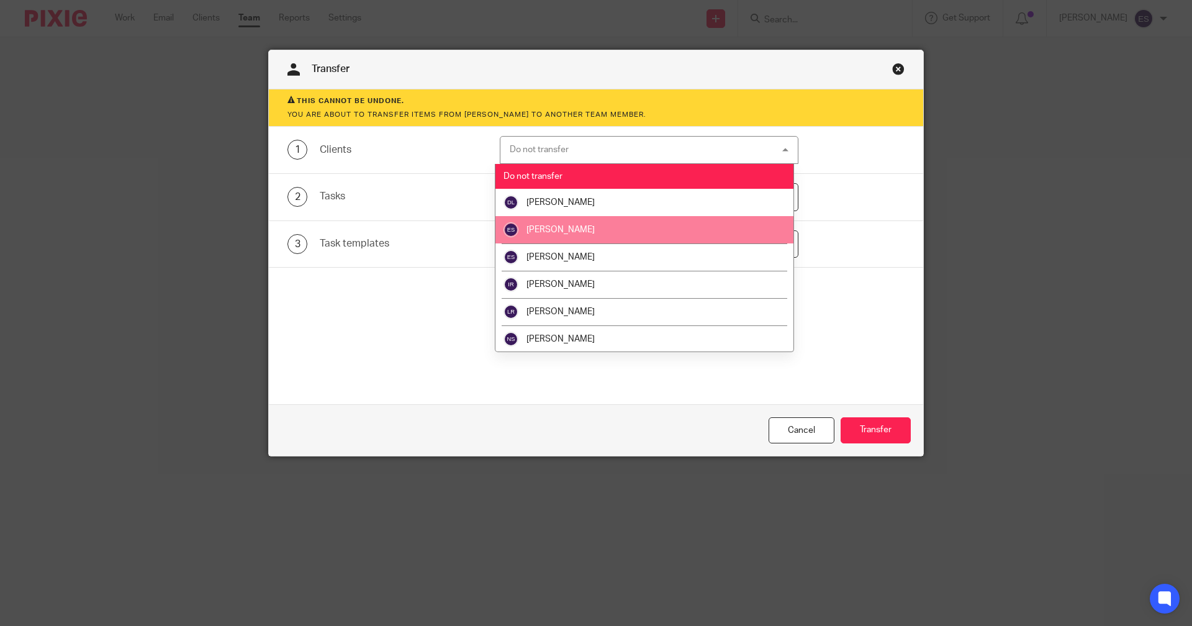
click at [589, 232] on li "[PERSON_NAME]" at bounding box center [644, 229] width 297 height 27
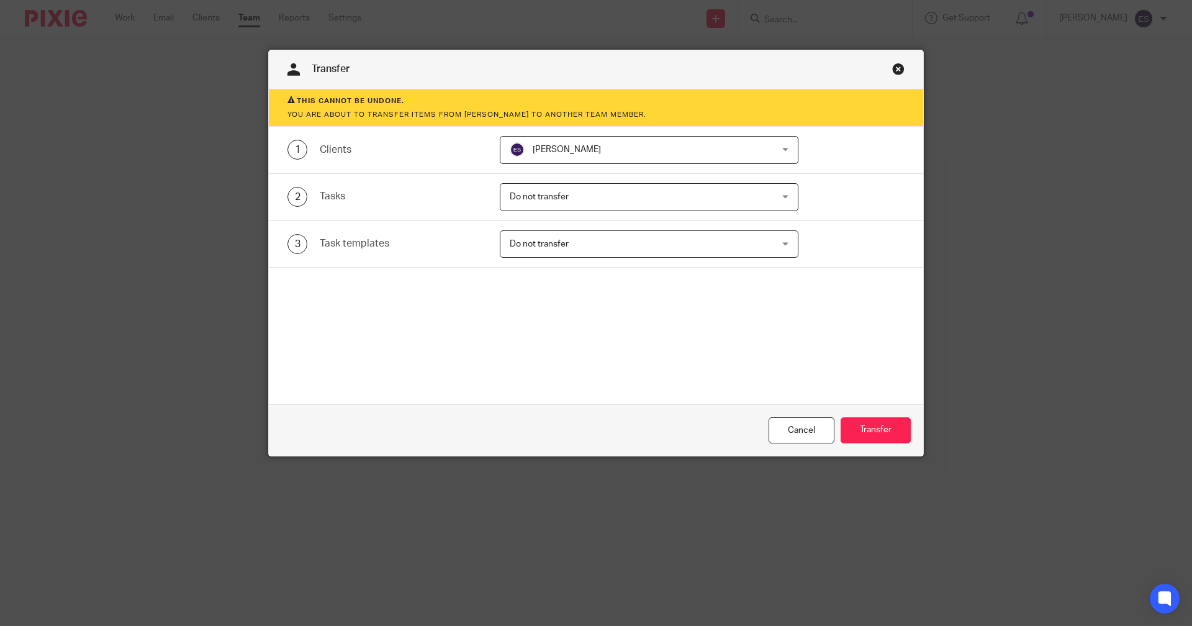
click at [592, 203] on span "Do not transfer" at bounding box center [625, 197] width 231 height 26
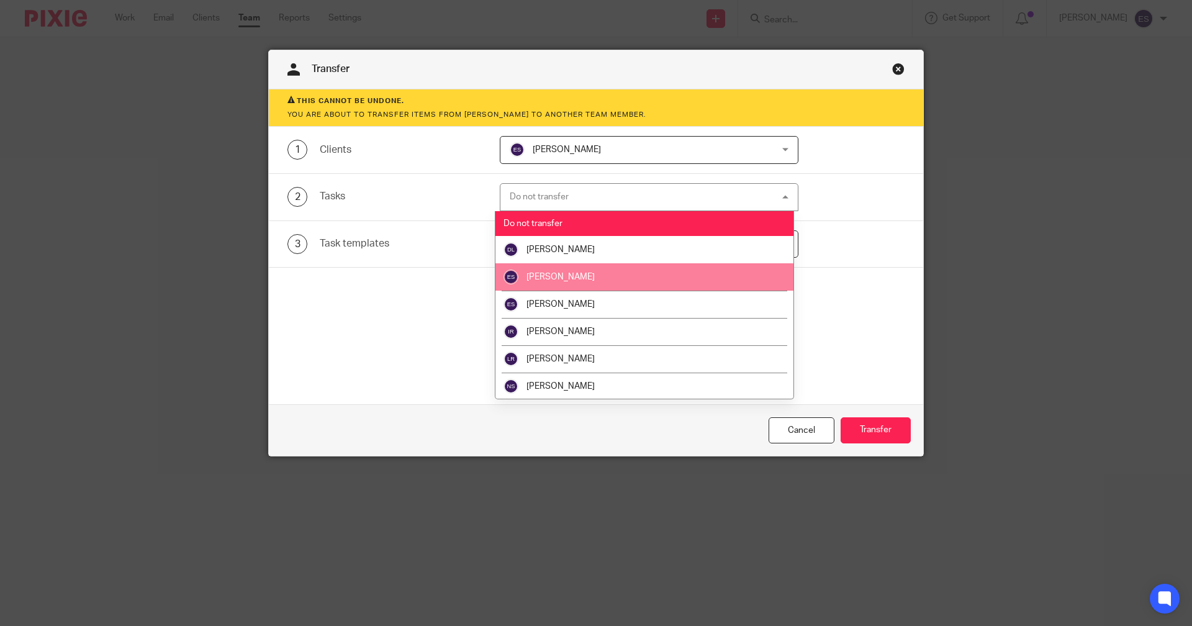
click at [582, 275] on span "[PERSON_NAME]" at bounding box center [561, 277] width 68 height 9
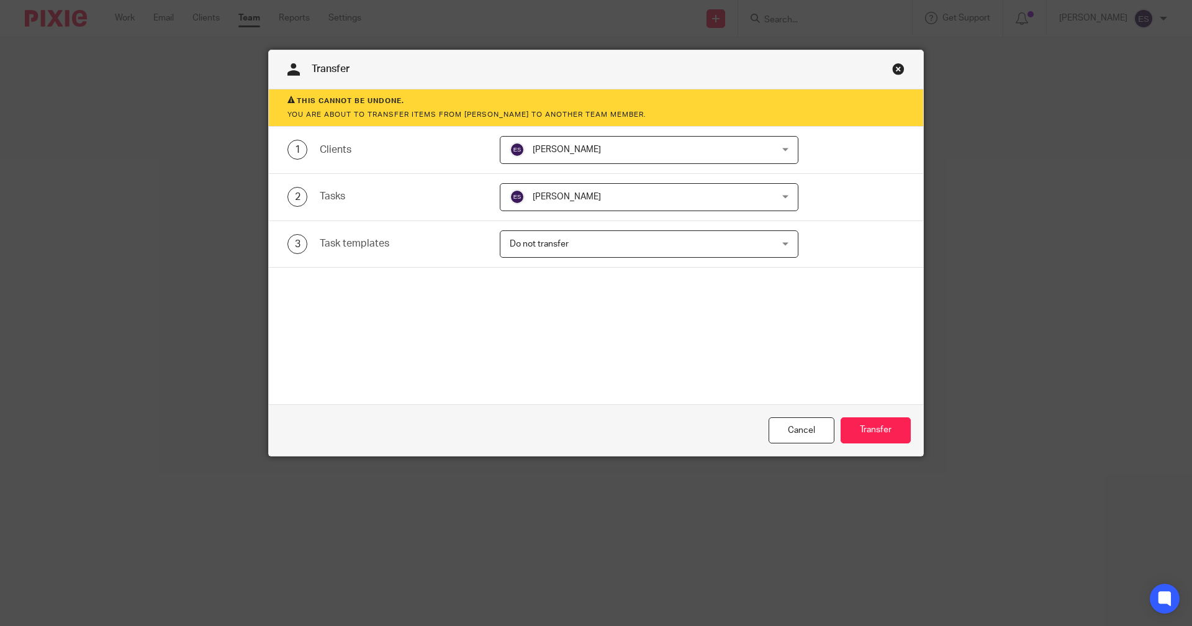
click at [595, 237] on span "Do not transfer" at bounding box center [625, 244] width 231 height 26
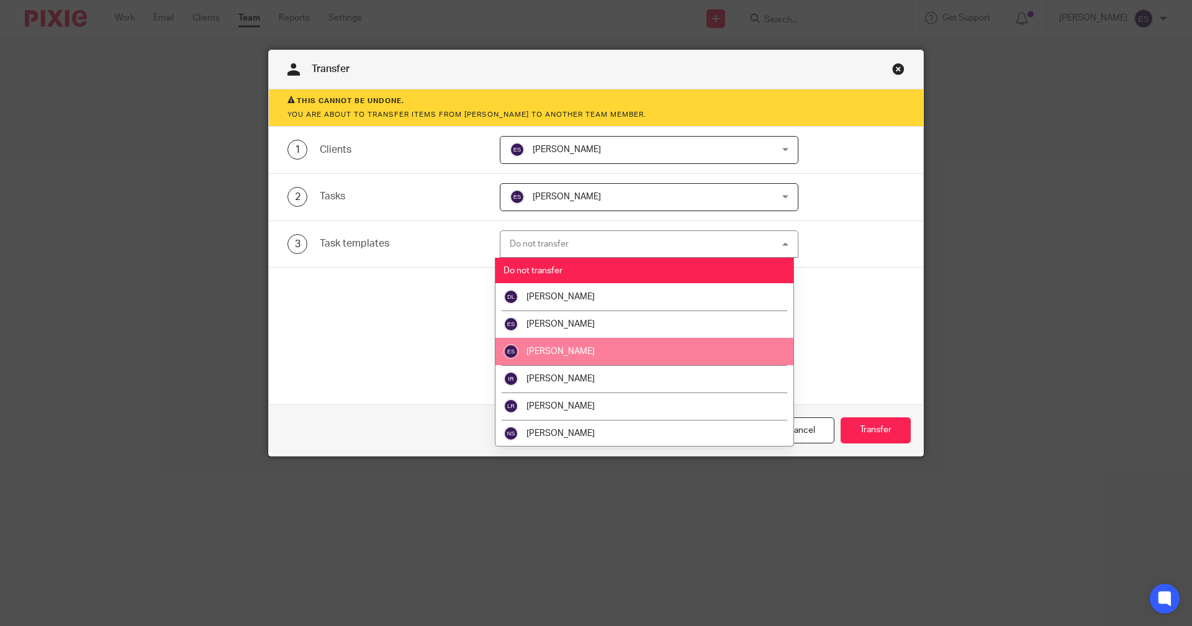
click at [580, 322] on span "[PERSON_NAME]" at bounding box center [561, 324] width 68 height 9
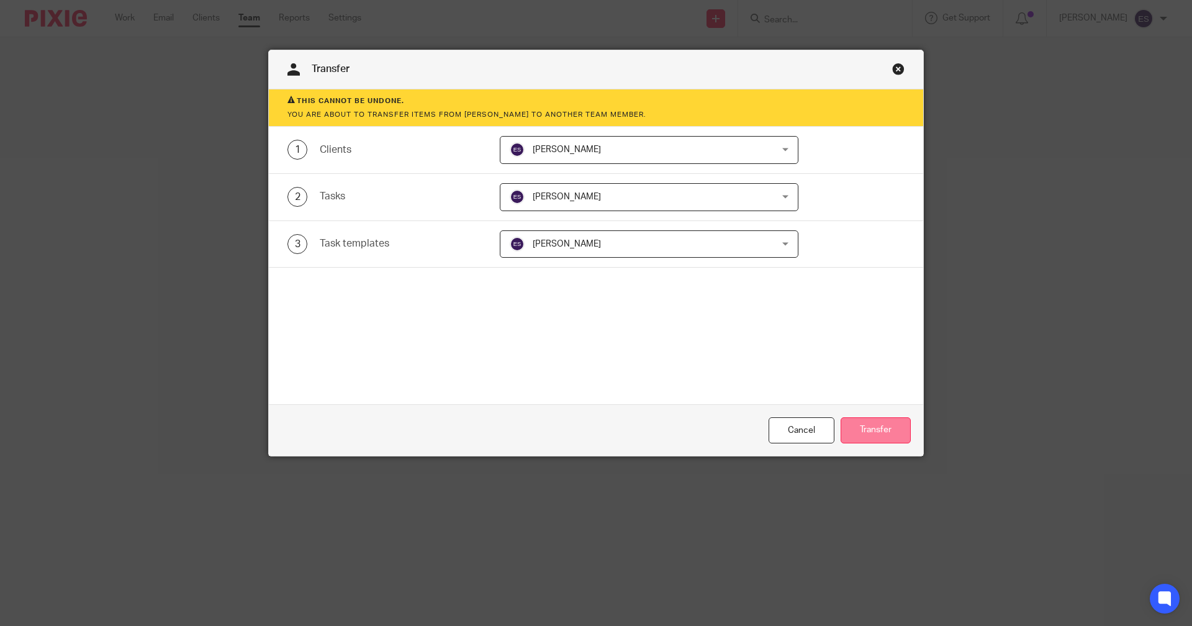
click at [886, 431] on button "Transfer" at bounding box center [876, 430] width 70 height 27
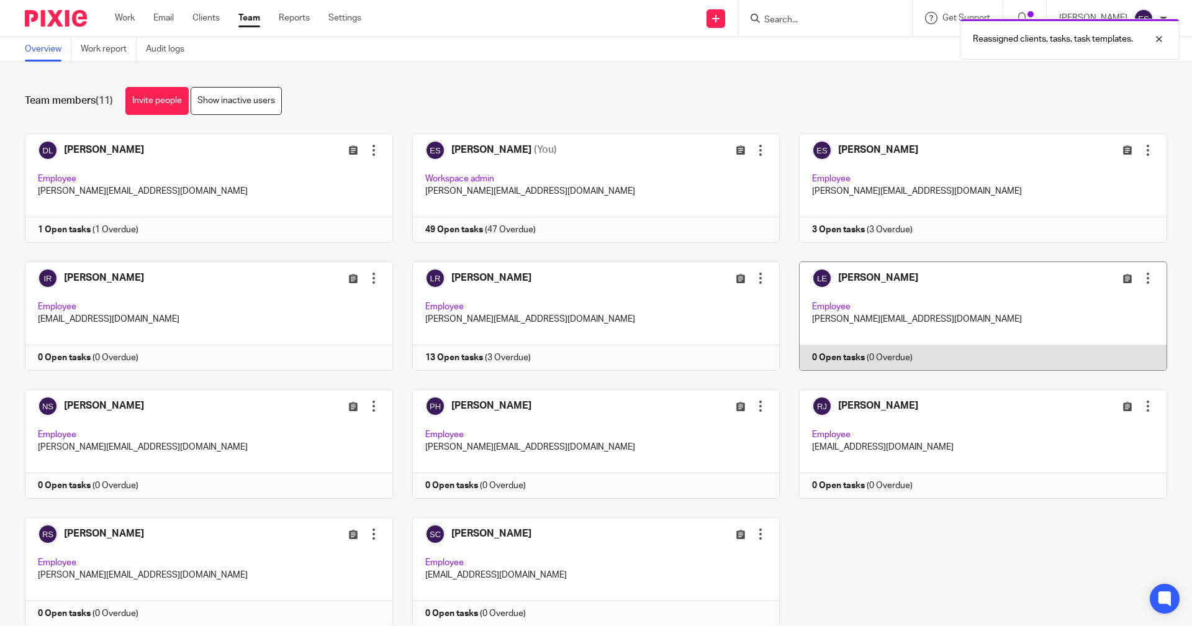
click at [1142, 282] on div at bounding box center [1148, 278] width 12 height 12
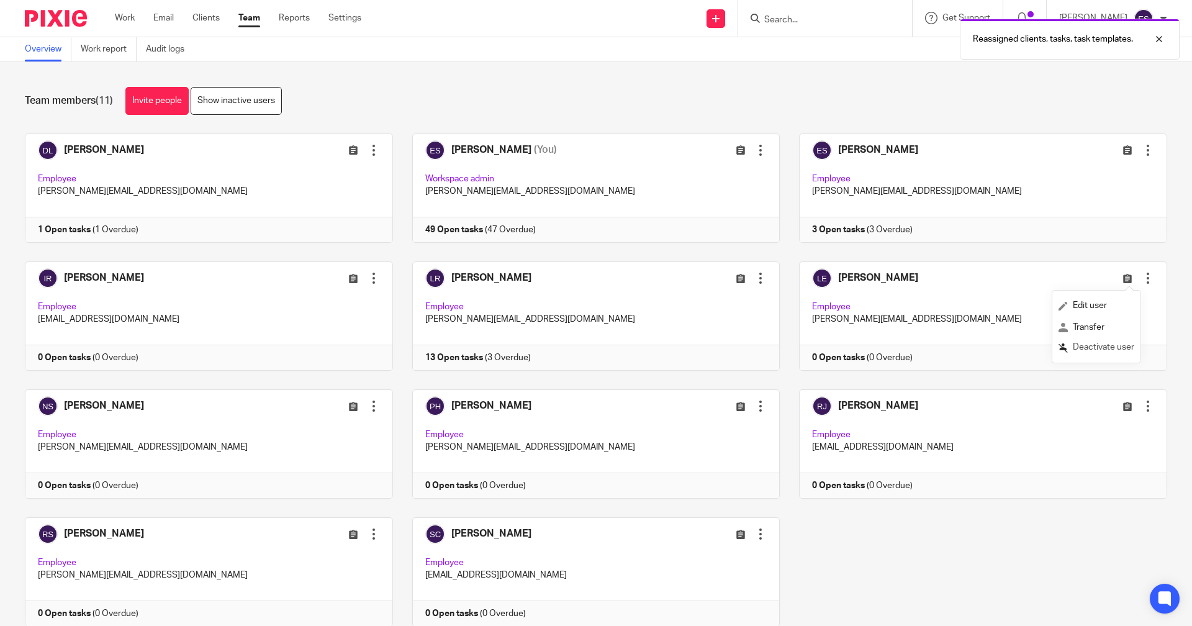
click at [1089, 346] on span "Deactivate user" at bounding box center [1103, 347] width 61 height 9
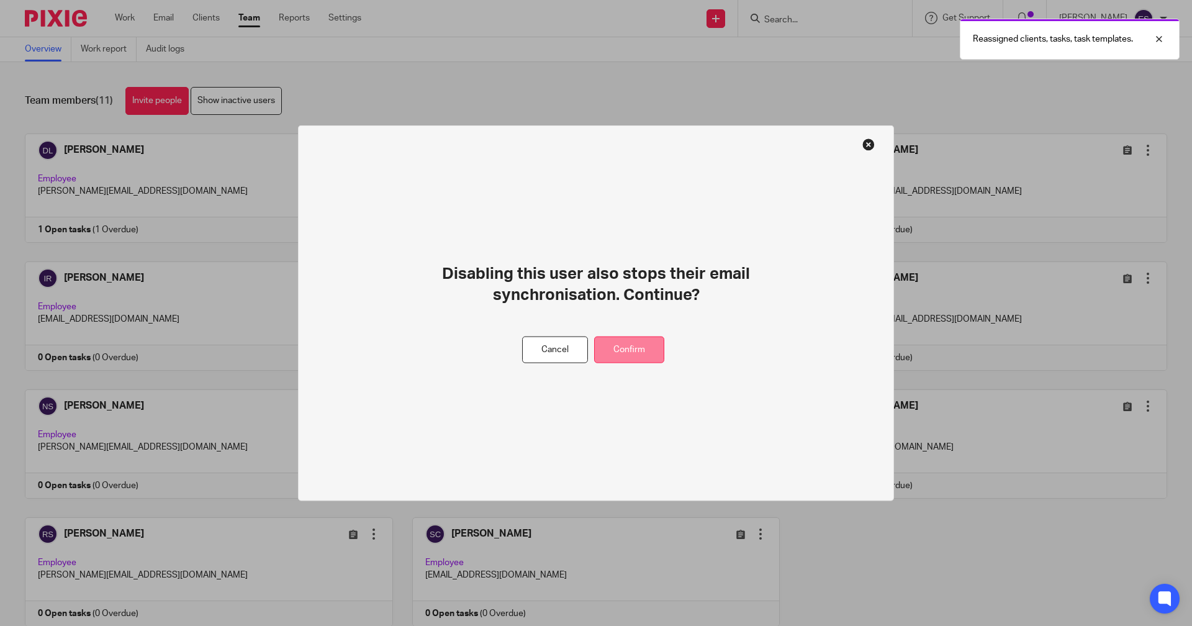
click at [629, 350] on button "Confirm" at bounding box center [629, 350] width 70 height 27
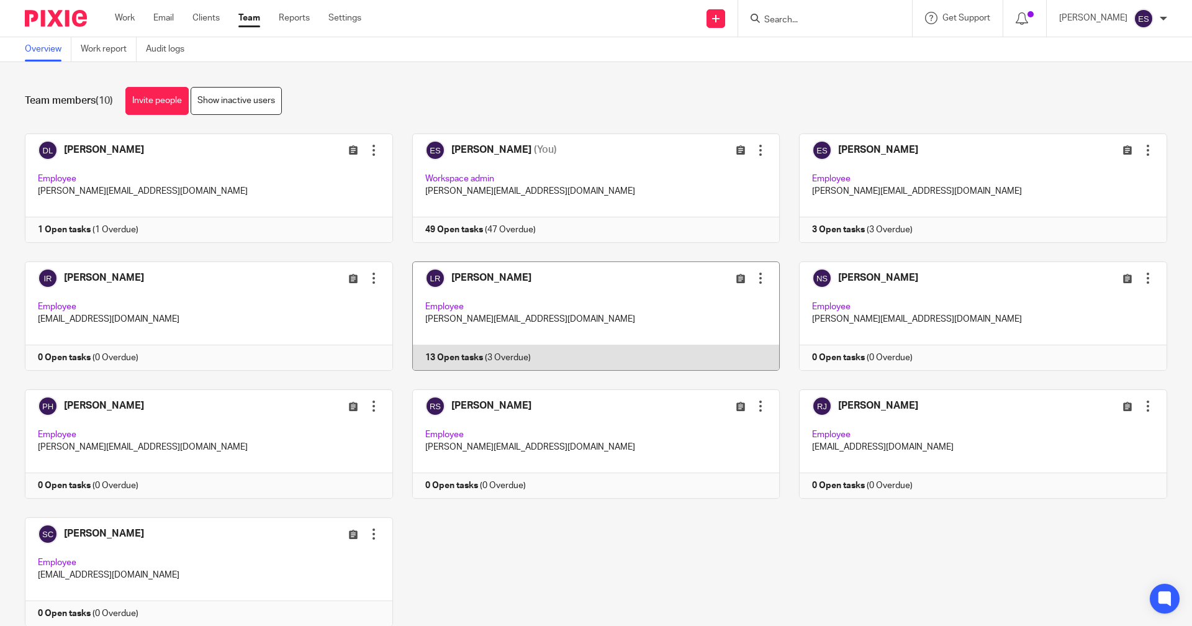
scroll to position [44, 0]
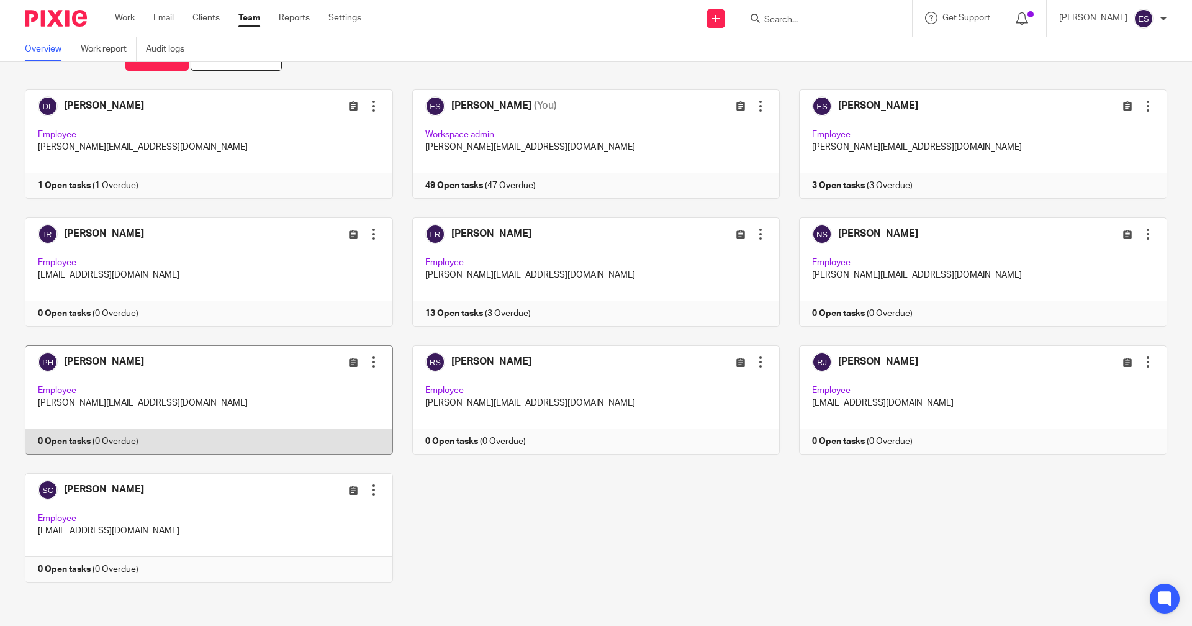
click at [368, 363] on div at bounding box center [374, 362] width 12 height 12
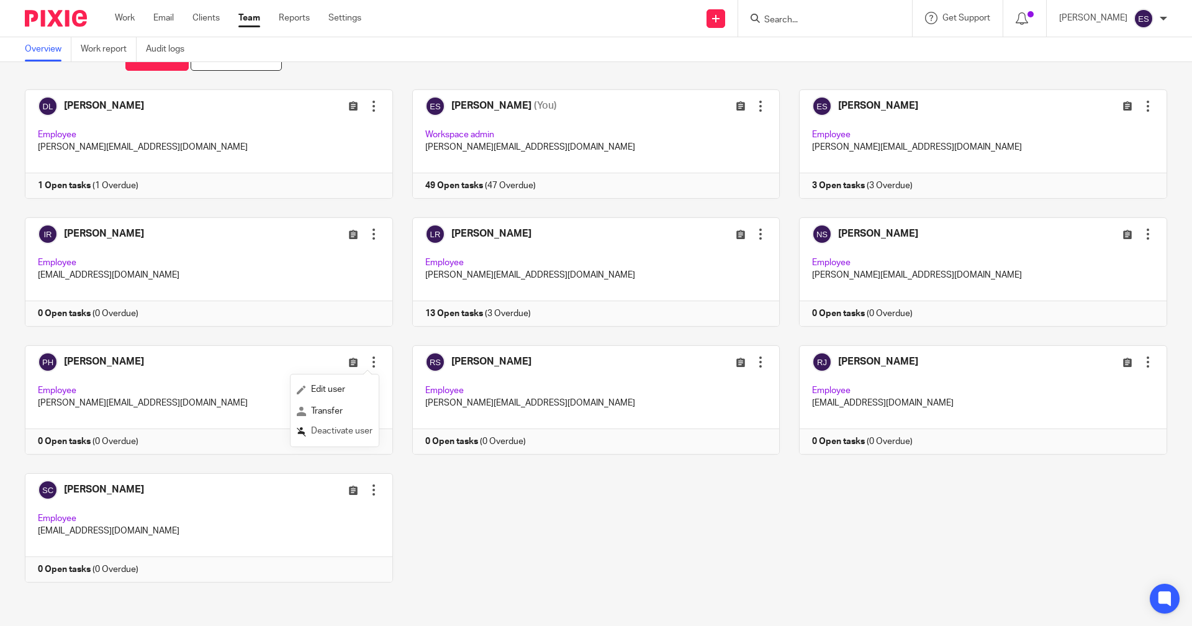
click at [338, 431] on span "Deactivate user" at bounding box center [341, 431] width 61 height 9
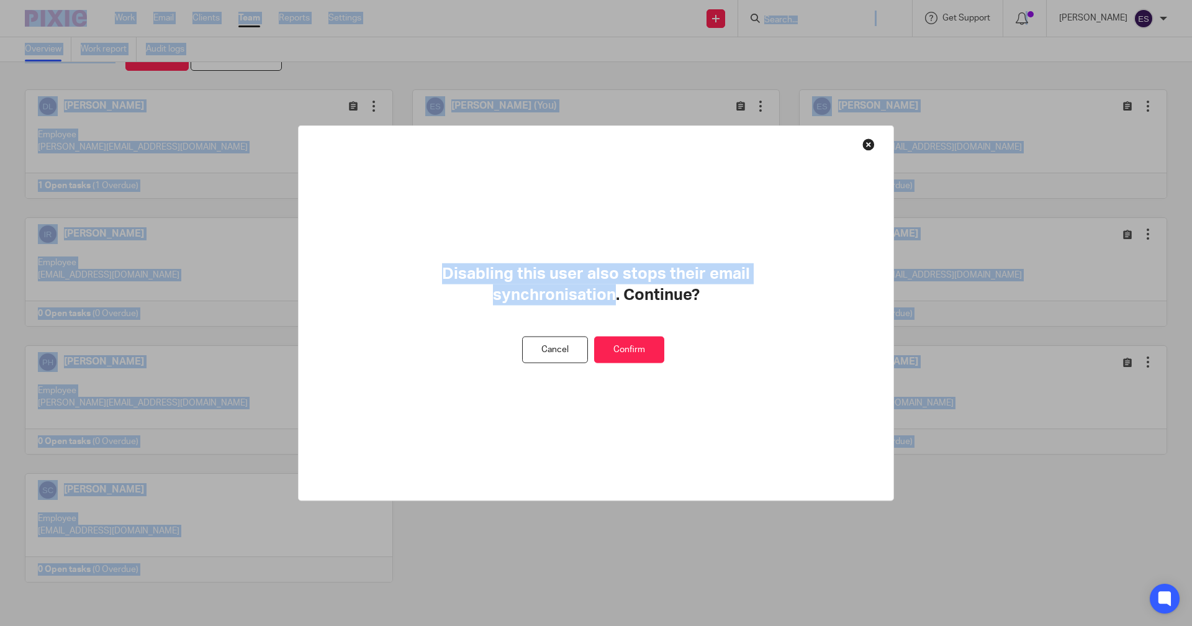
drag, startPoint x: 338, startPoint y: 431, endPoint x: 681, endPoint y: 517, distance: 353.5
click at [681, 517] on body "Work Email Clients Team Reports Settings Work Email Clients Team Reports Settin…" at bounding box center [596, 313] width 1192 height 626
drag, startPoint x: 681, startPoint y: 517, endPoint x: 815, endPoint y: 509, distance: 134.4
click at [786, 552] on div at bounding box center [596, 313] width 1192 height 626
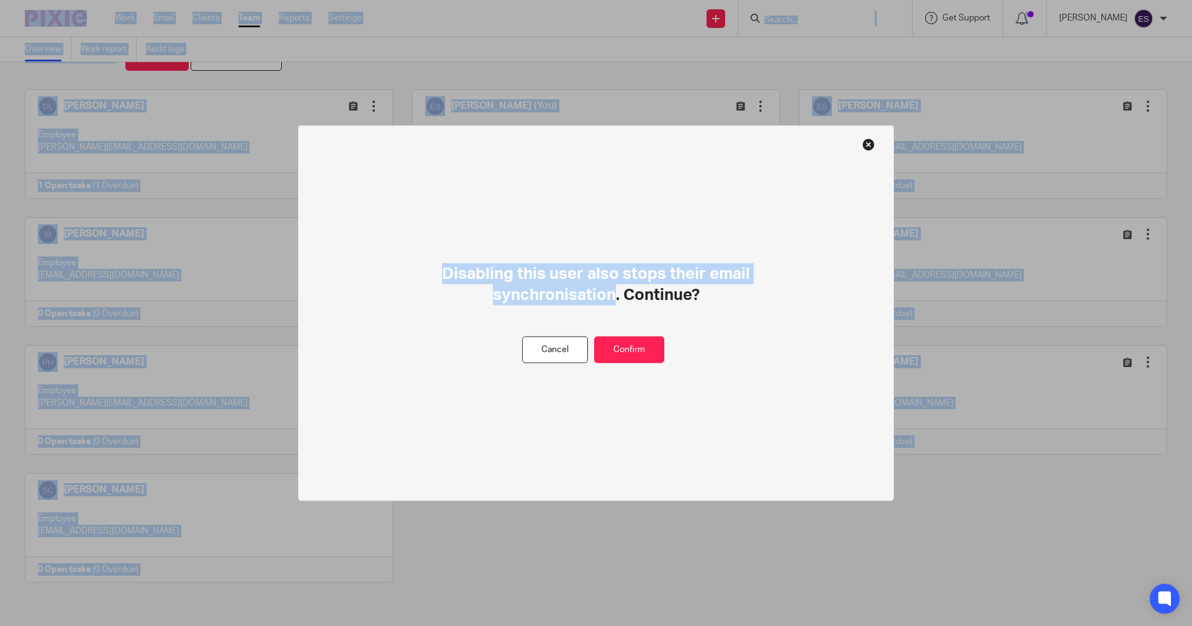
click at [869, 143] on button at bounding box center [869, 144] width 12 height 12
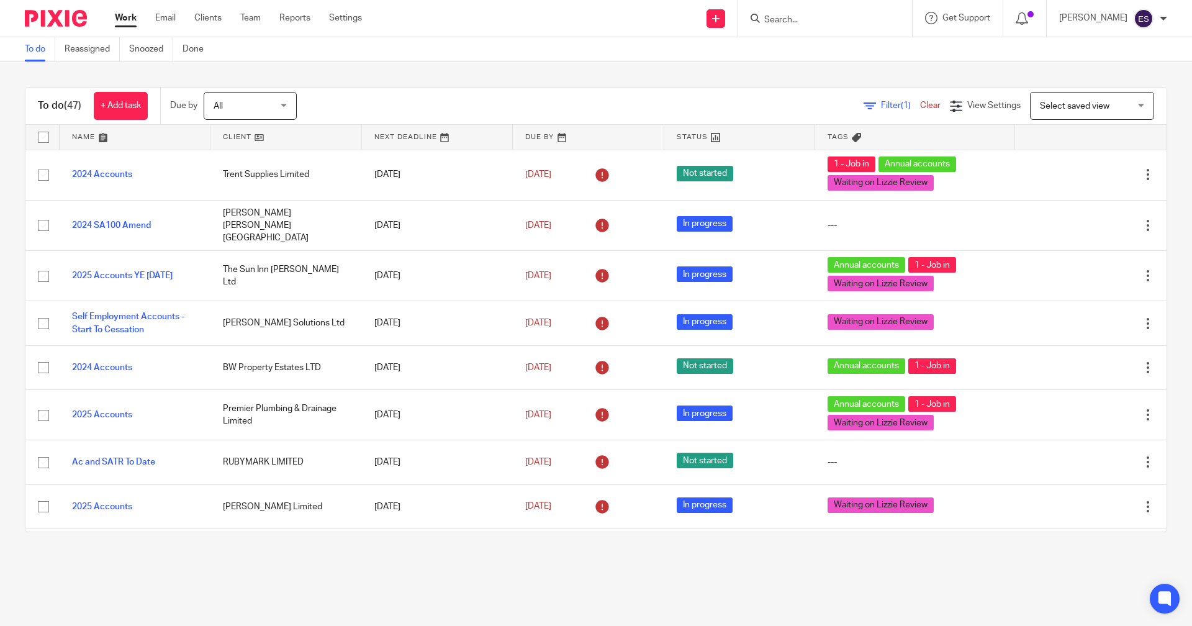
click at [802, 29] on div at bounding box center [825, 18] width 174 height 37
click at [802, 21] on input "Search" at bounding box center [819, 20] width 112 height 11
click at [119, 107] on link "+ Add task" at bounding box center [121, 106] width 54 height 28
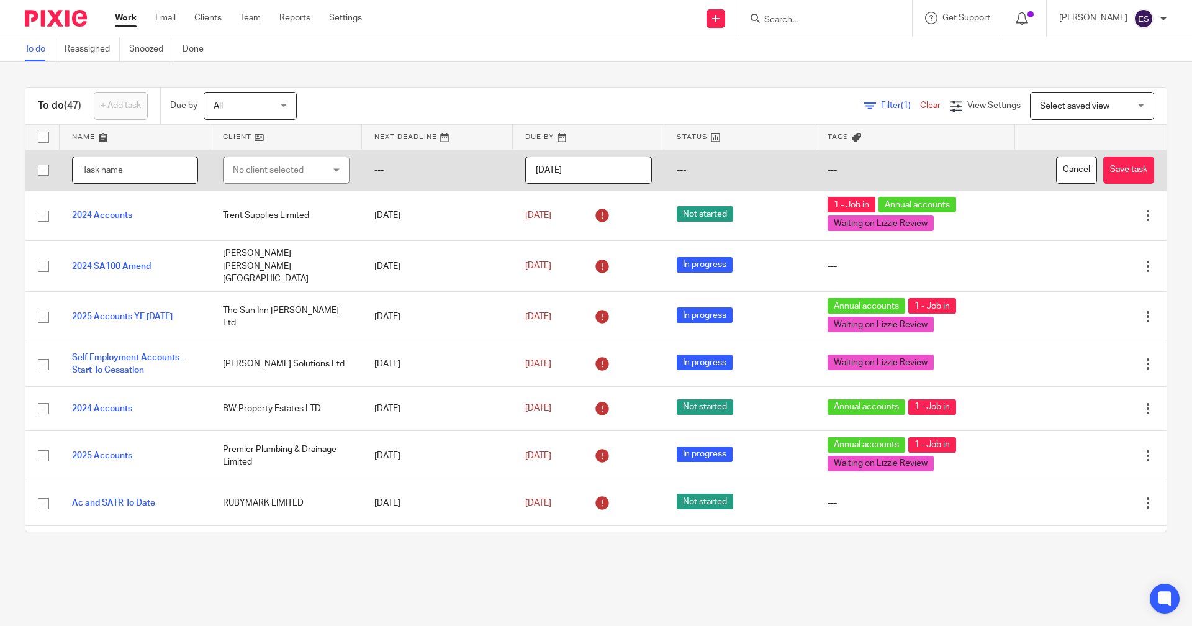
click at [124, 168] on input "text" at bounding box center [135, 171] width 126 height 28
type input "2025 SA100"
click at [259, 173] on div "No client selected" at bounding box center [279, 170] width 93 height 26
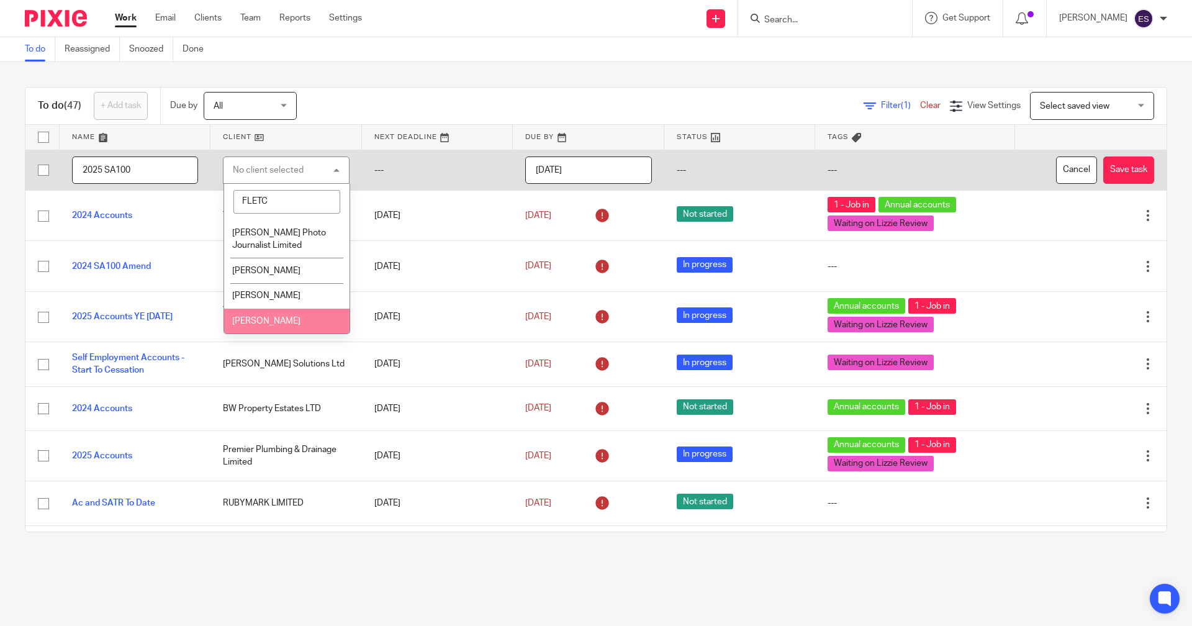
type input "FLETC"
click at [237, 324] on span "[PERSON_NAME]" at bounding box center [266, 321] width 68 height 9
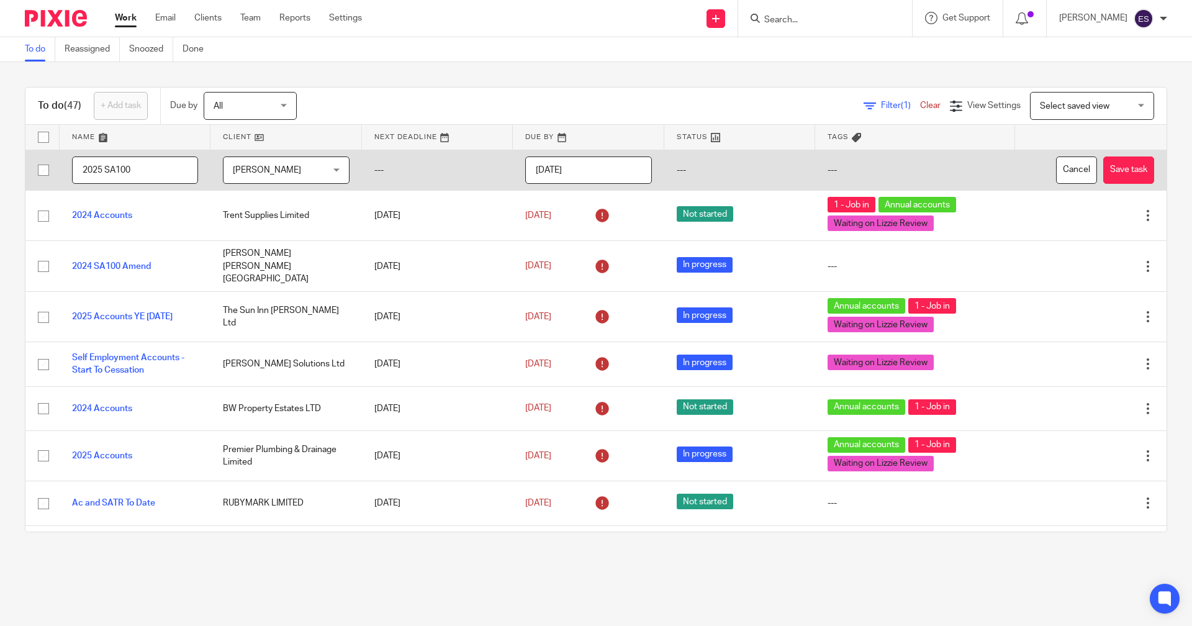
click at [545, 171] on input "2025-09-24" at bounding box center [588, 171] width 126 height 28
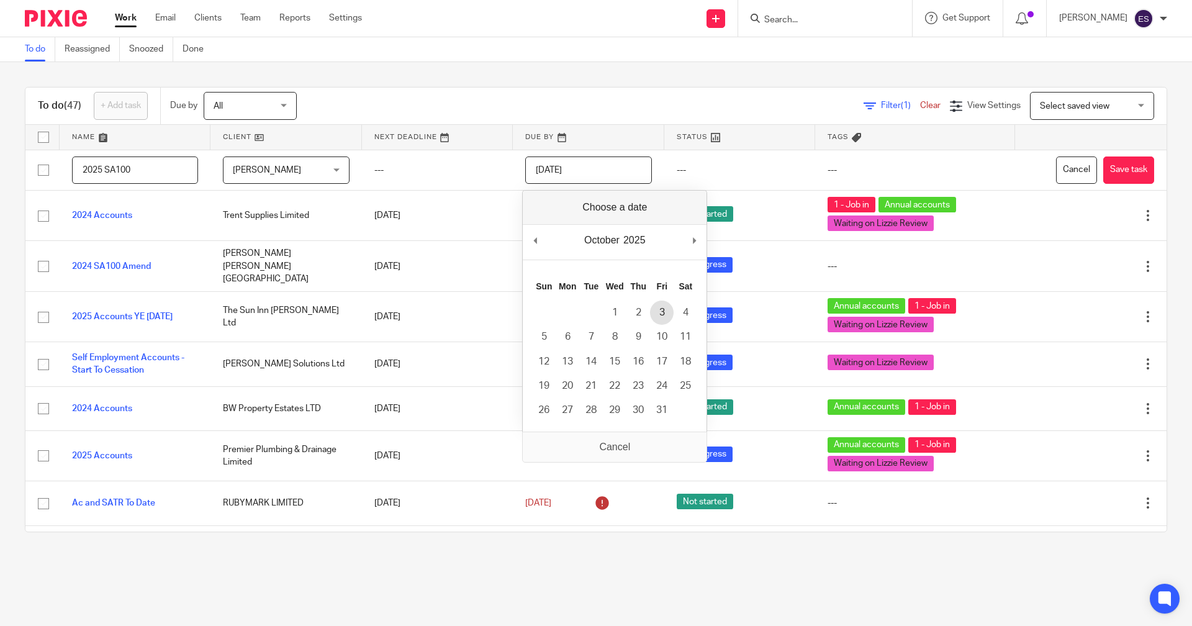
type input "2025-10-03"
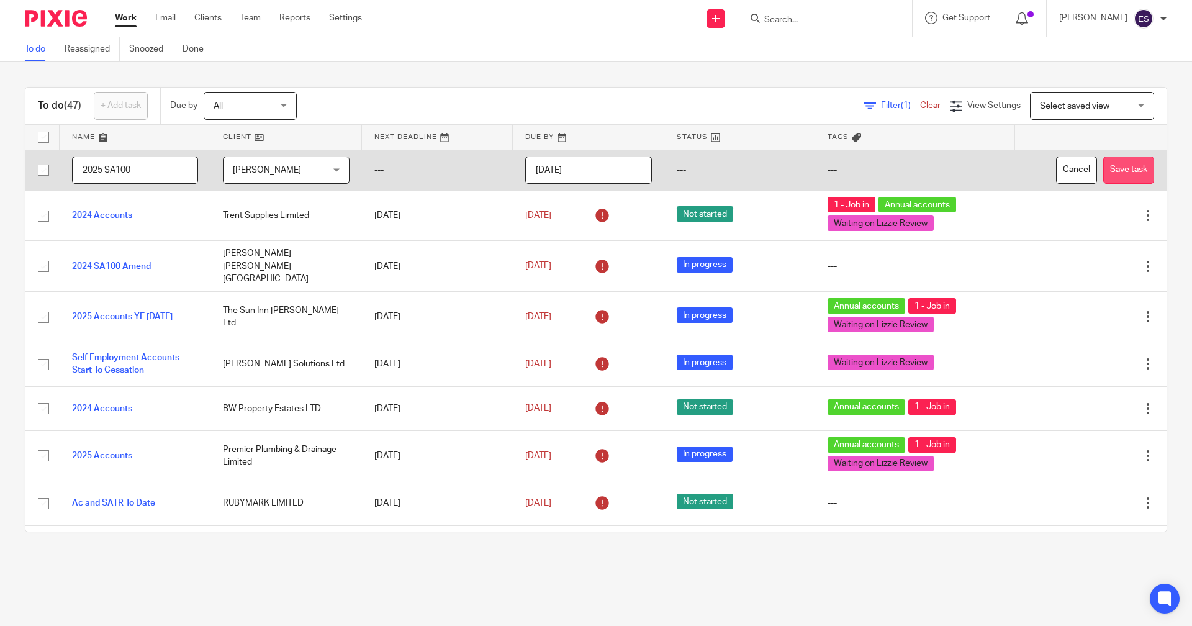
drag, startPoint x: 1114, startPoint y: 169, endPoint x: 1108, endPoint y: 163, distance: 8.4
click at [1115, 169] on button "Save task" at bounding box center [1129, 171] width 51 height 28
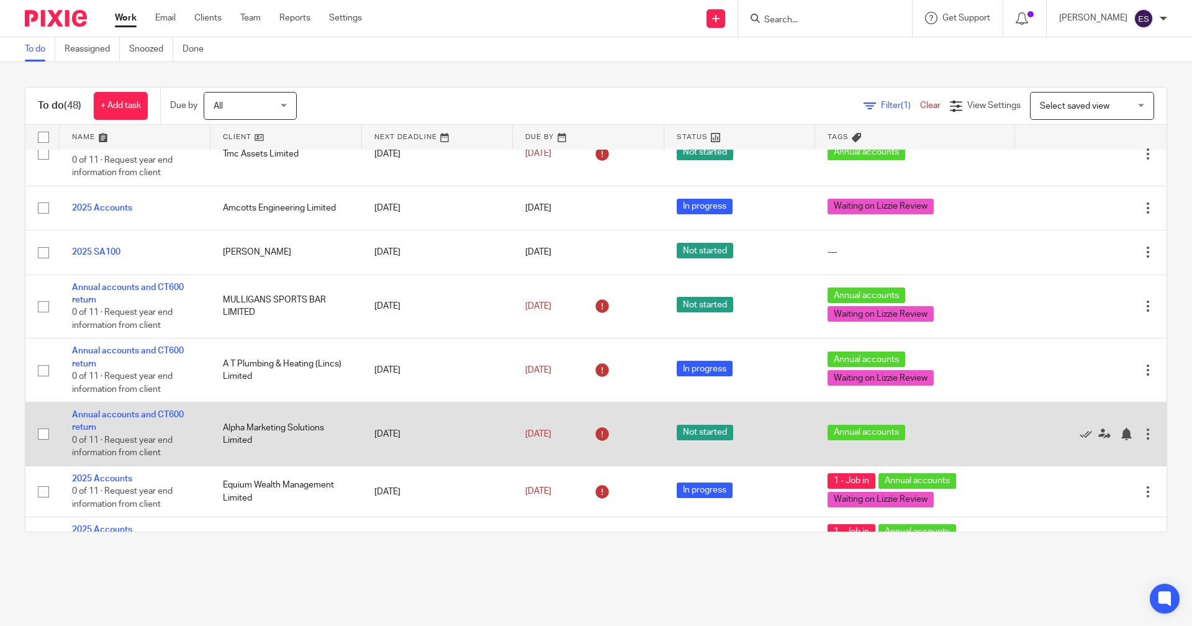
scroll to position [1812, 0]
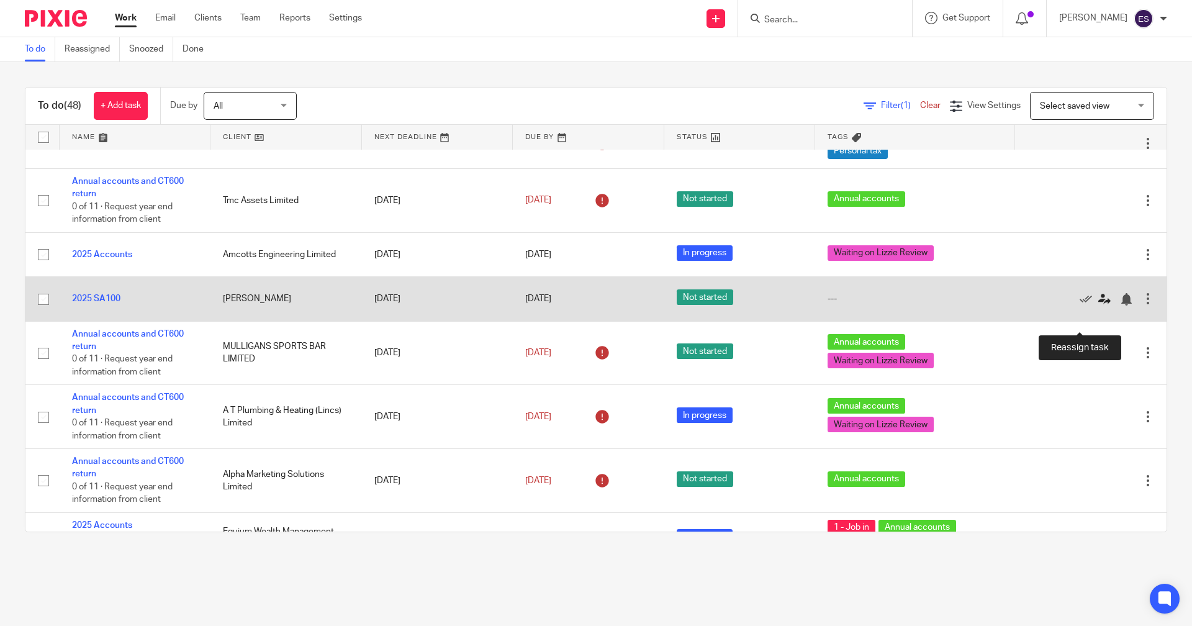
click at [1099, 306] on icon at bounding box center [1105, 299] width 12 height 12
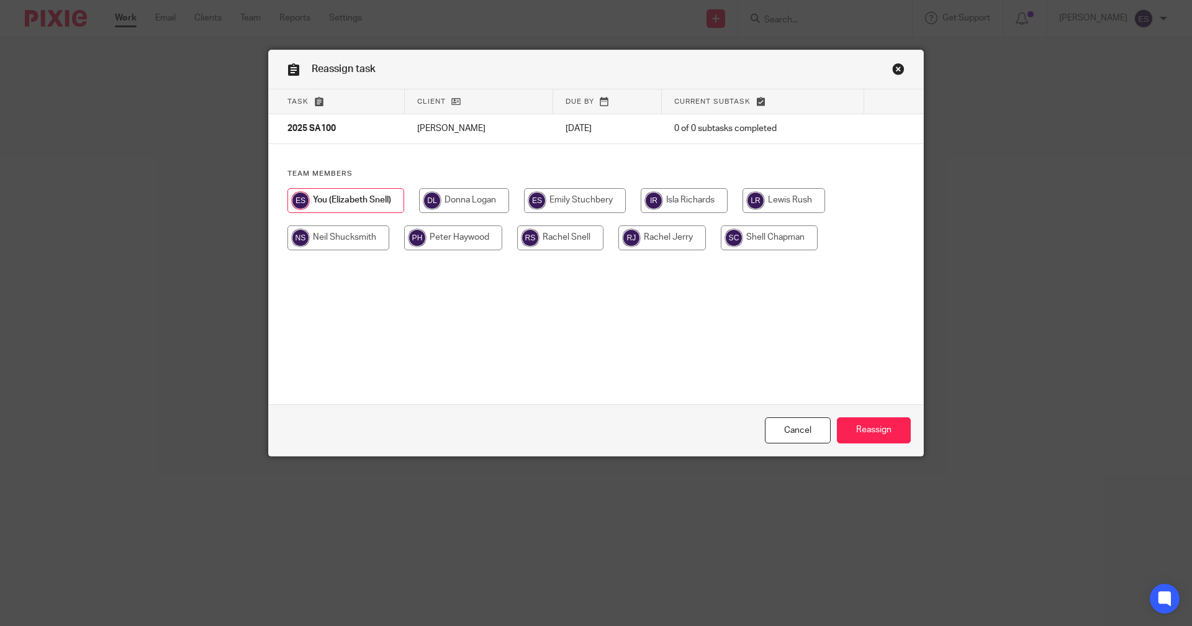
click at [792, 203] on input "radio" at bounding box center [784, 200] width 83 height 25
radio input "true"
click at [873, 432] on input "Reassign" at bounding box center [874, 430] width 74 height 27
